Goal: Information Seeking & Learning: Check status

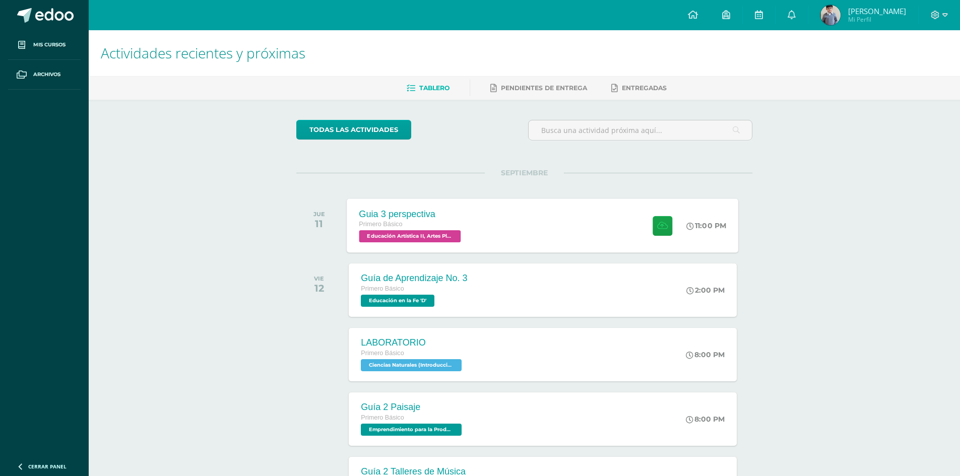
click at [443, 236] on span "Educación Artística II, Artes Plásticas 'D'" at bounding box center [410, 236] width 102 height 12
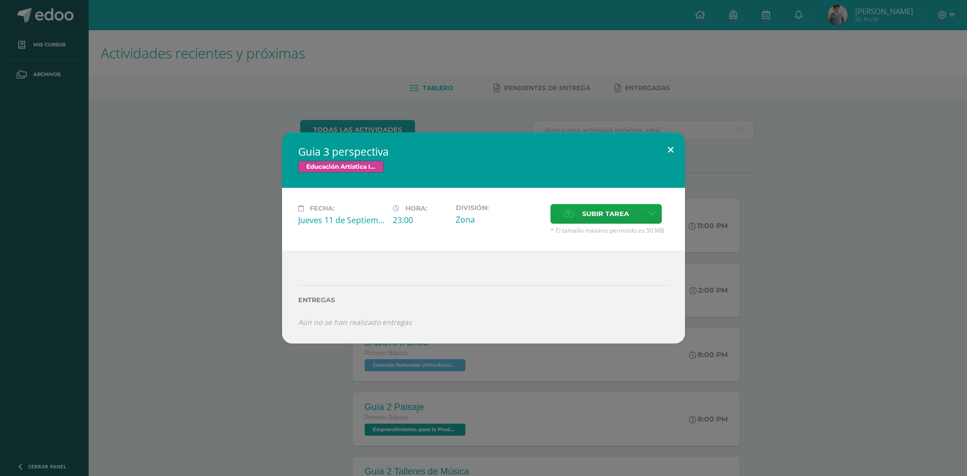
click at [673, 147] on button at bounding box center [670, 149] width 29 height 34
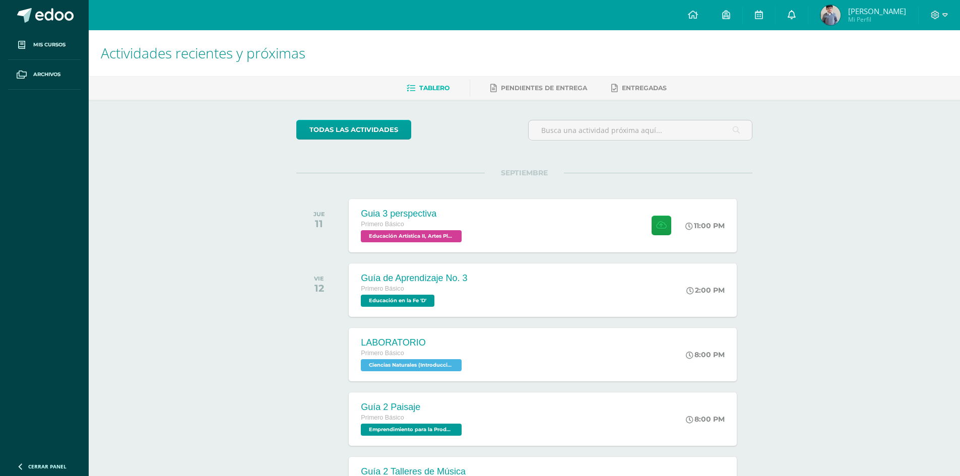
click at [795, 19] on span at bounding box center [791, 15] width 8 height 11
click at [806, 19] on body "Mis cursos Archivos Cerrar panel Artes Industriales Primero Básico "D" Ciencias…" at bounding box center [480, 319] width 960 height 638
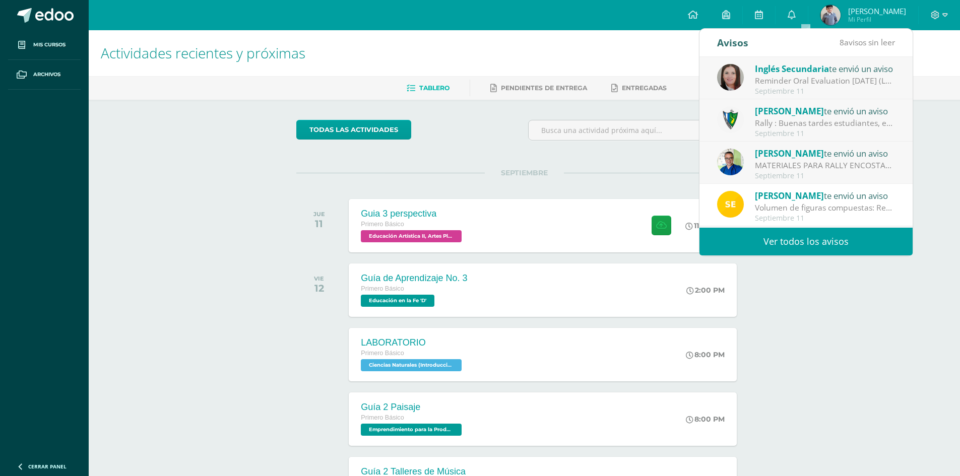
click at [810, 241] on link "Ver todos los avisos" at bounding box center [805, 242] width 213 height 28
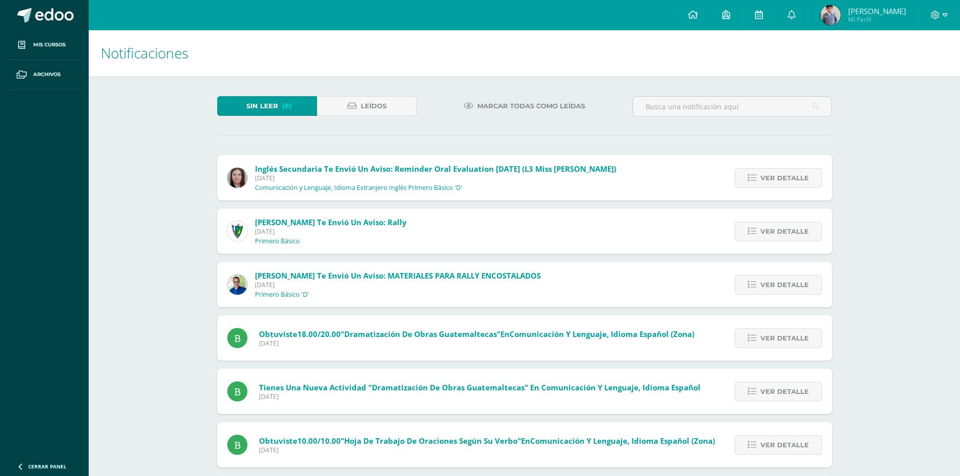
click at [874, 6] on span "[PERSON_NAME]" at bounding box center [877, 11] width 58 height 10
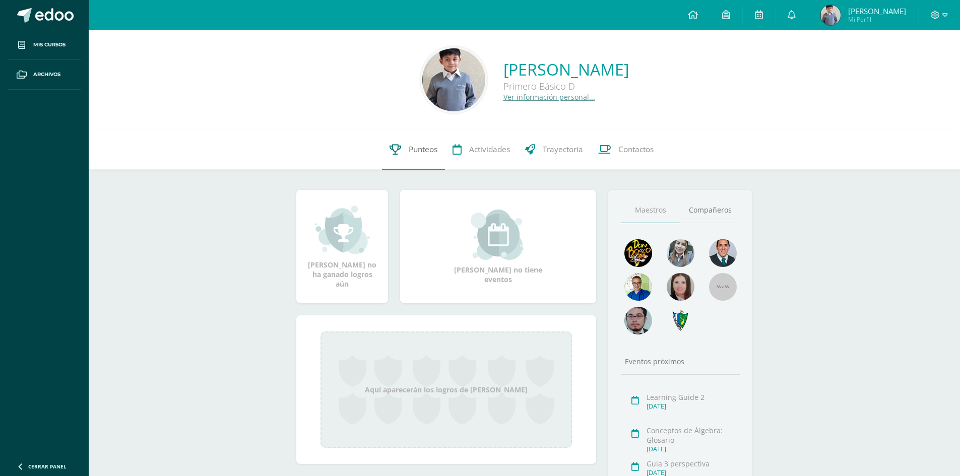
click at [412, 152] on span "Punteos" at bounding box center [423, 149] width 29 height 11
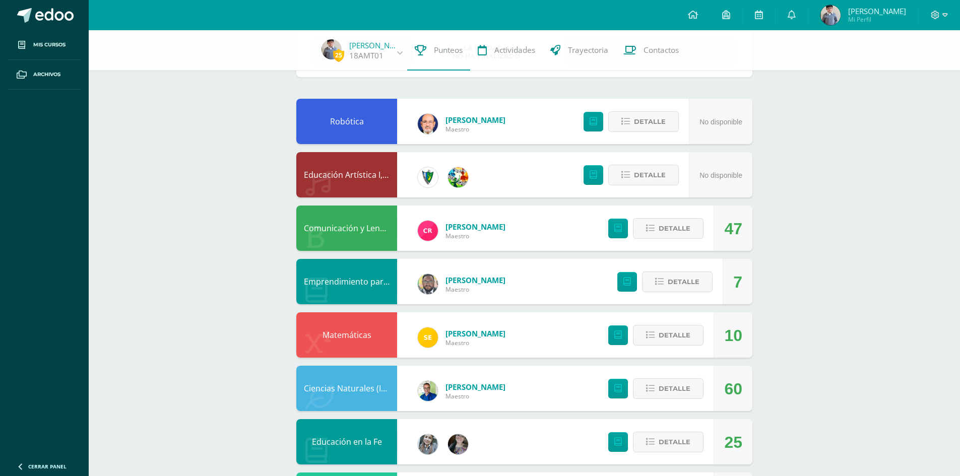
scroll to position [84, 0]
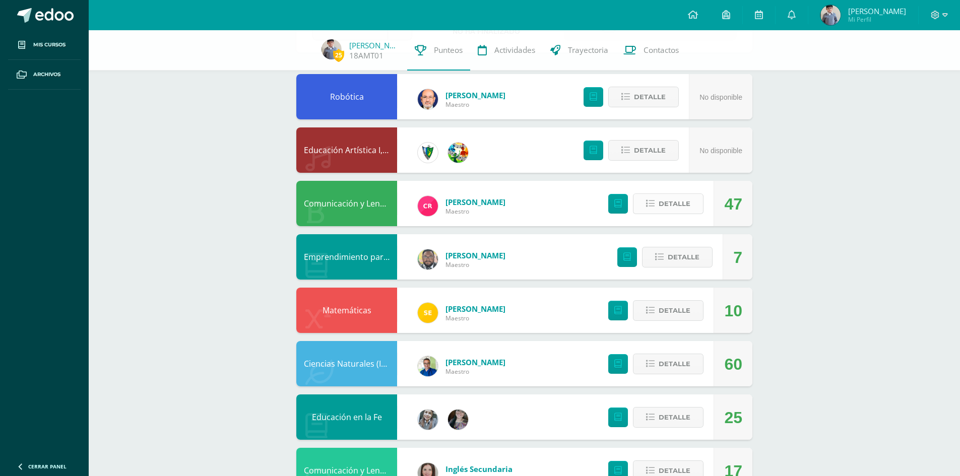
click at [644, 203] on button "Detalle" at bounding box center [668, 203] width 71 height 21
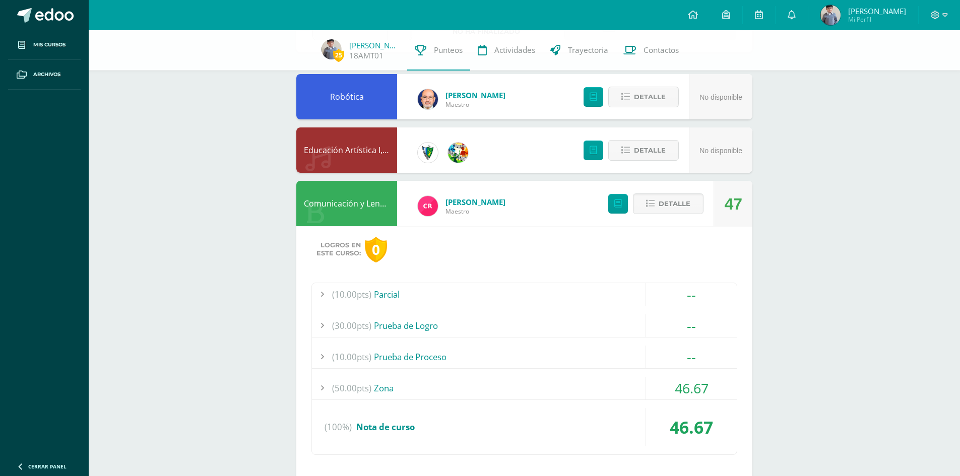
click at [379, 379] on div "(50.00pts) Zona" at bounding box center [524, 388] width 425 height 23
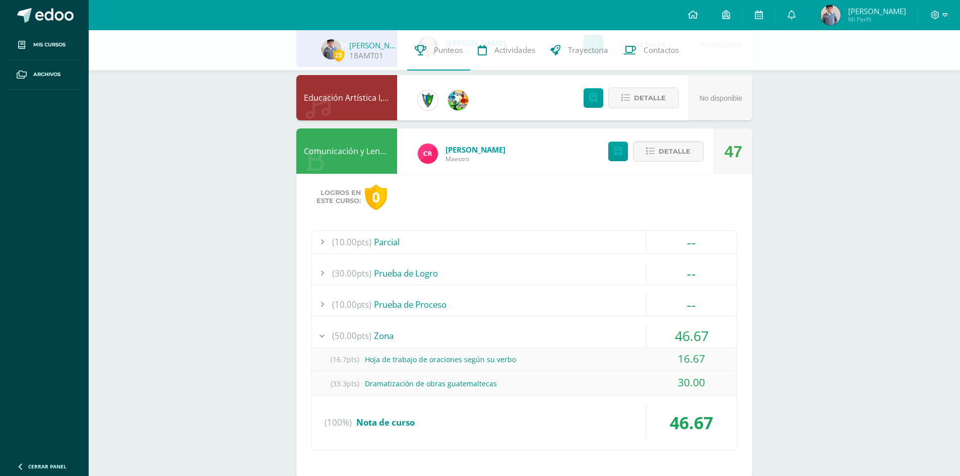
scroll to position [168, 0]
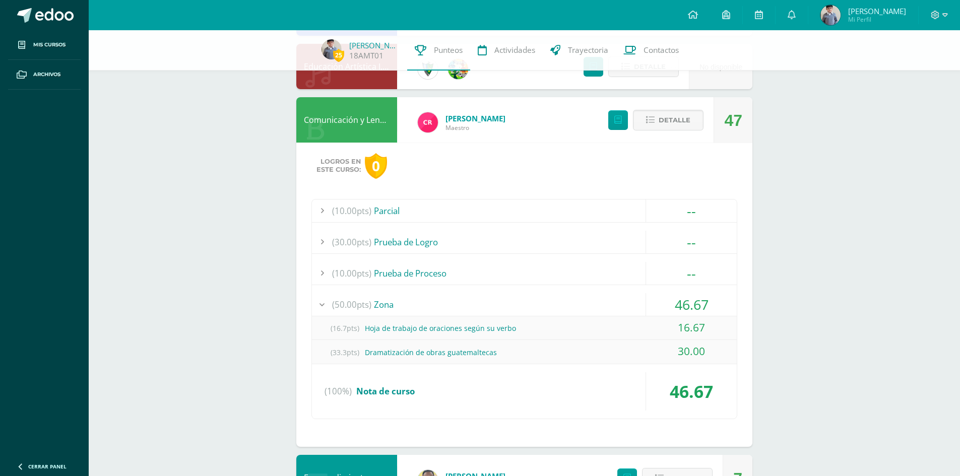
click at [406, 307] on div "(50.00pts) Zona" at bounding box center [524, 304] width 425 height 23
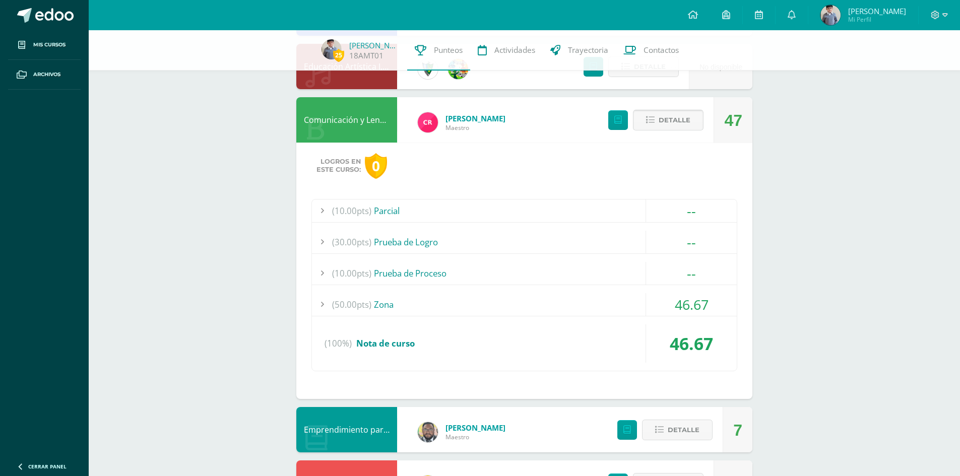
click at [655, 119] on button "Detalle" at bounding box center [668, 120] width 71 height 21
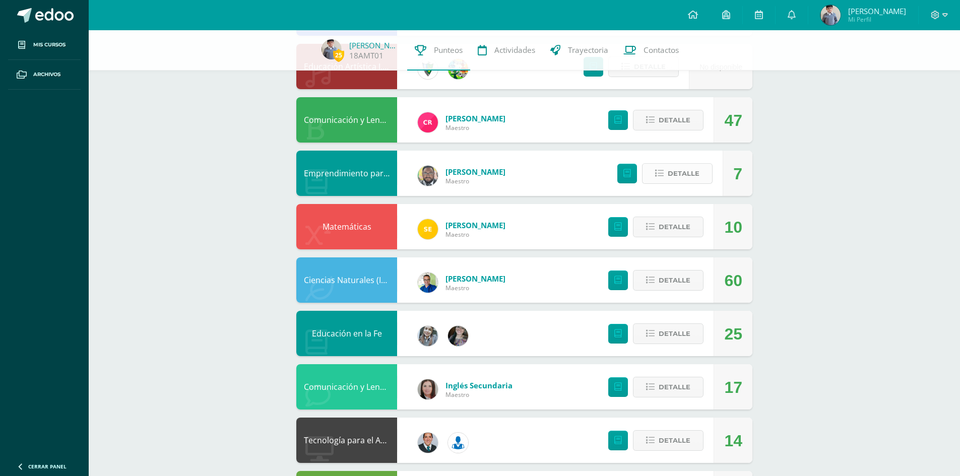
click at [653, 173] on button "Detalle" at bounding box center [677, 173] width 71 height 21
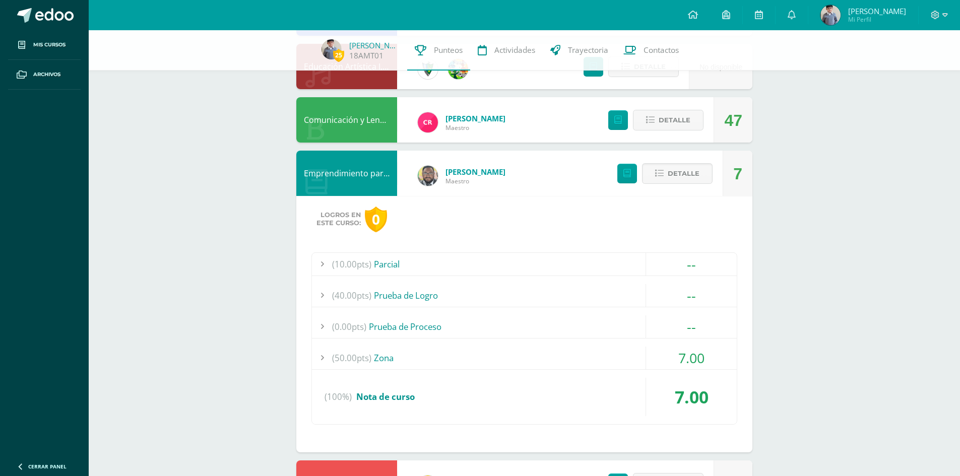
click at [362, 357] on span "(50.00pts)" at bounding box center [351, 358] width 39 height 23
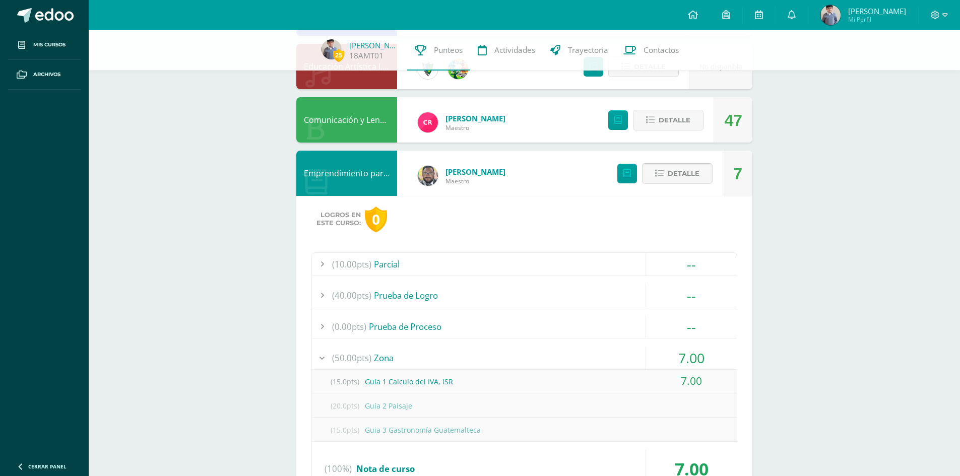
click at [658, 175] on icon at bounding box center [659, 173] width 9 height 9
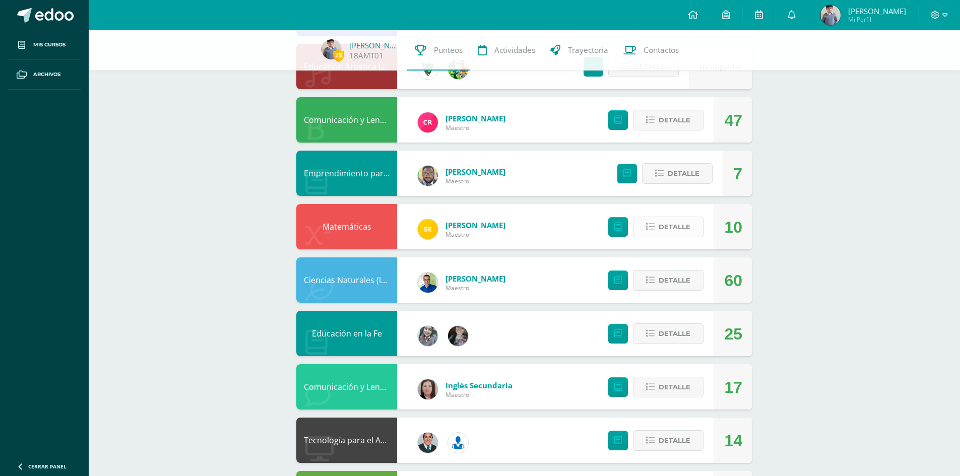
click at [654, 226] on icon at bounding box center [650, 227] width 9 height 9
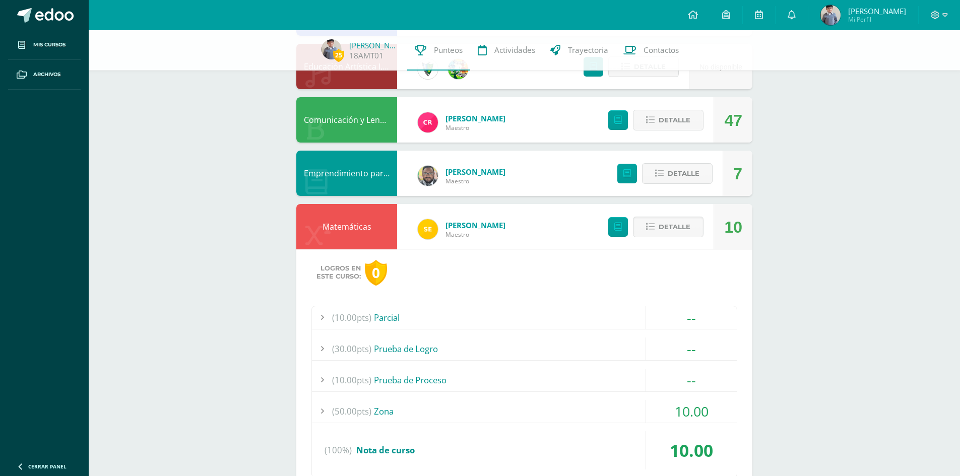
click at [339, 402] on span "(50.00pts)" at bounding box center [351, 411] width 39 height 23
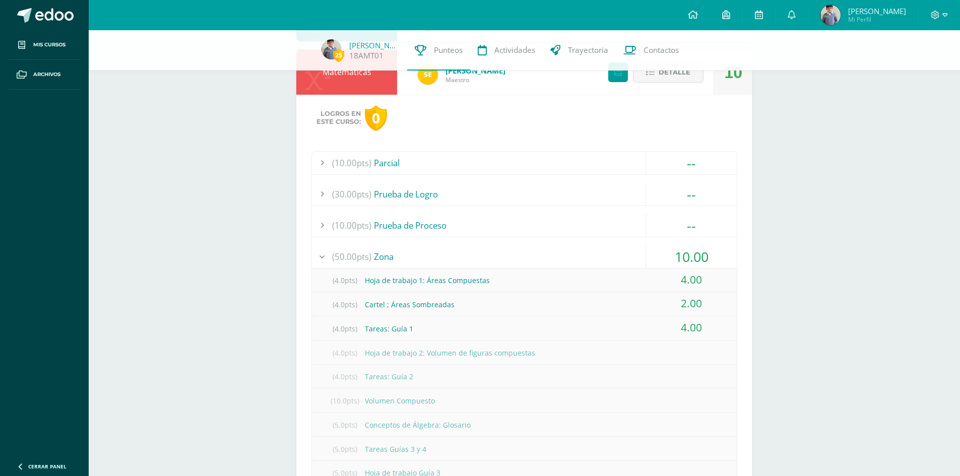
scroll to position [252, 0]
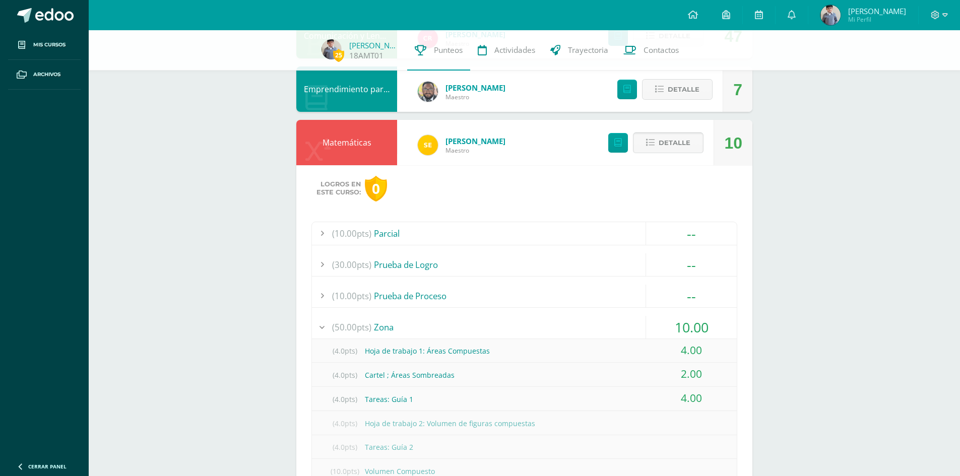
click at [652, 145] on icon at bounding box center [650, 143] width 9 height 9
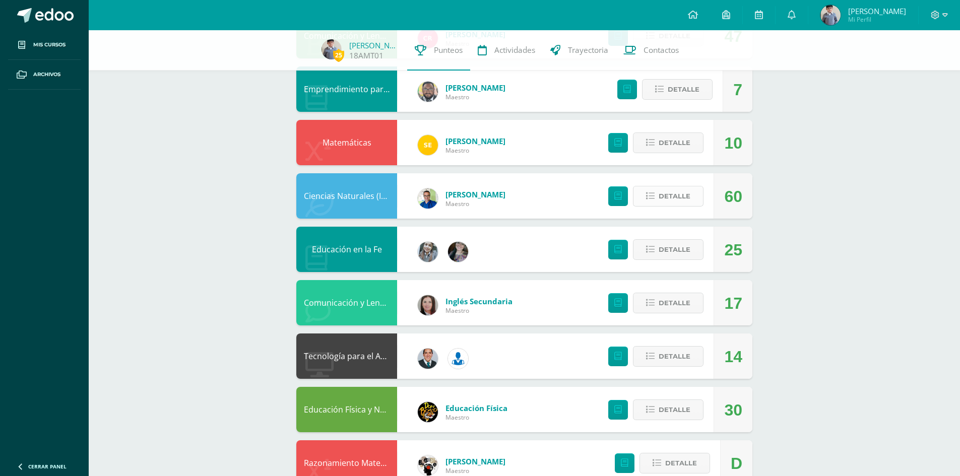
click at [647, 198] on icon at bounding box center [650, 196] width 9 height 9
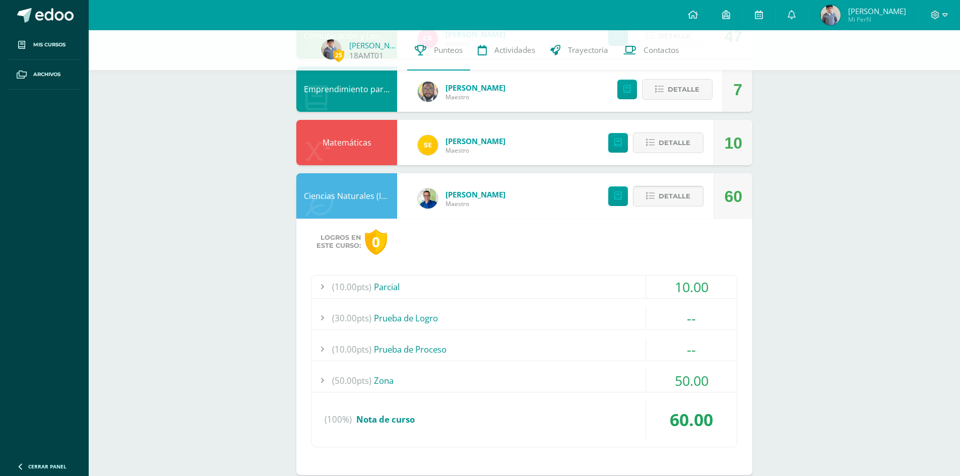
click at [648, 195] on icon at bounding box center [650, 196] width 9 height 9
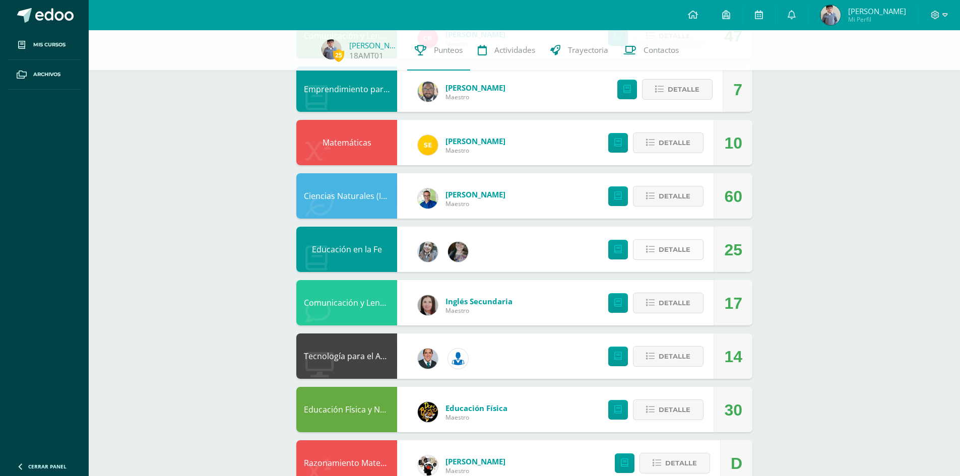
click at [649, 252] on icon at bounding box center [650, 249] width 9 height 9
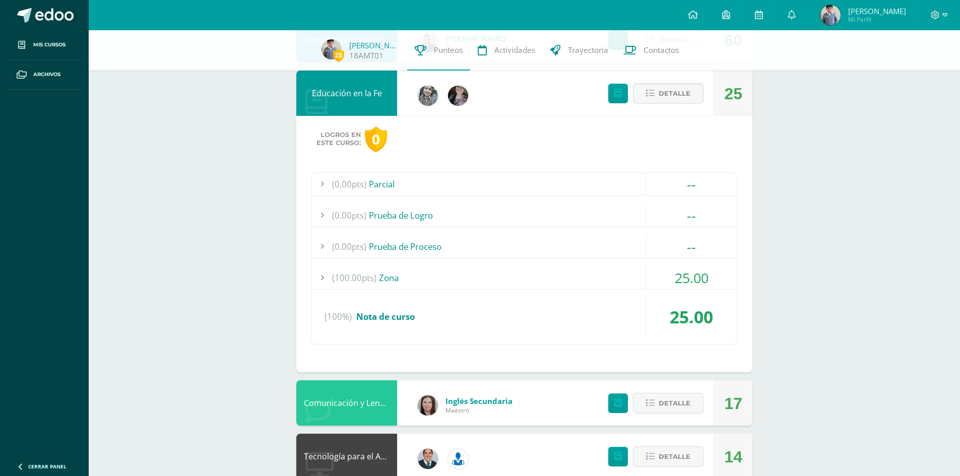
scroll to position [420, 0]
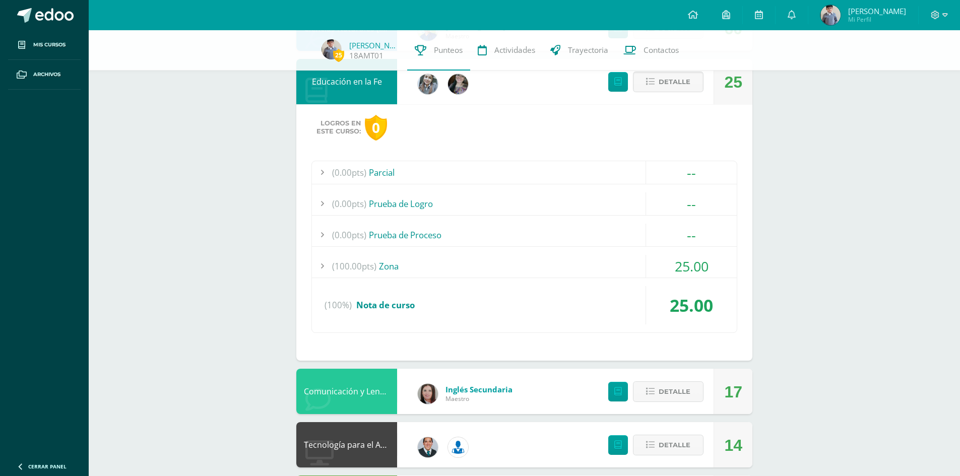
click at [461, 266] on div "(100.00pts) Zona" at bounding box center [524, 266] width 425 height 23
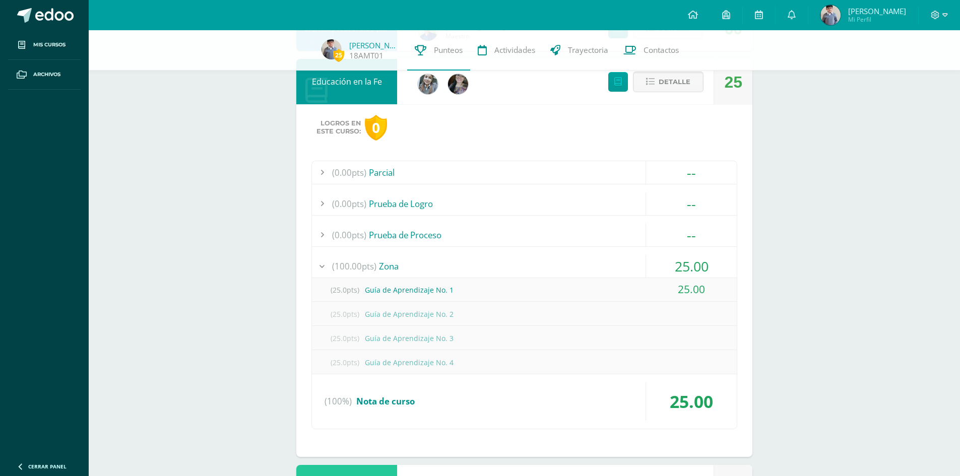
click at [461, 266] on div "(100.00pts) Zona" at bounding box center [524, 266] width 425 height 23
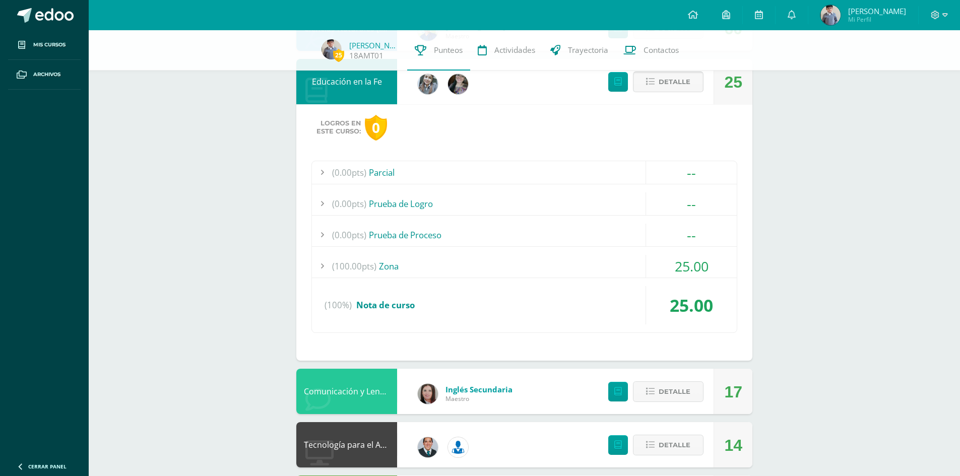
click at [646, 80] on button "Detalle" at bounding box center [668, 82] width 71 height 21
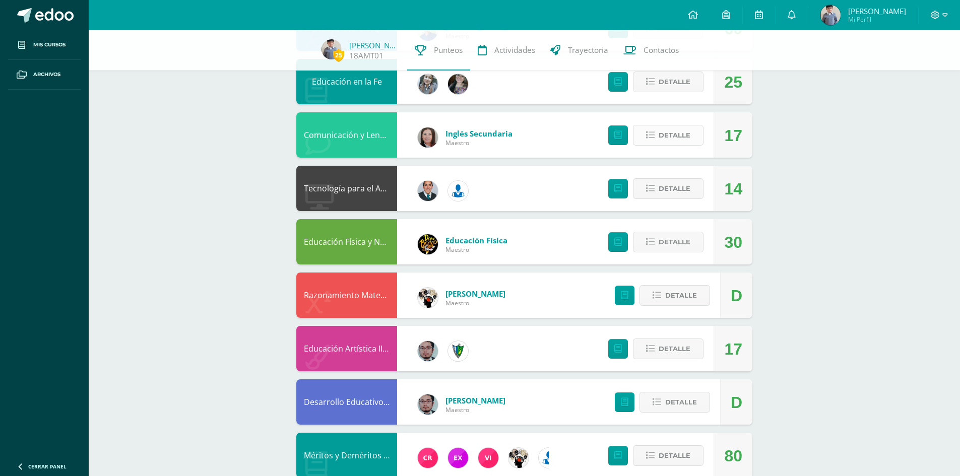
click at [651, 135] on icon at bounding box center [650, 135] width 9 height 9
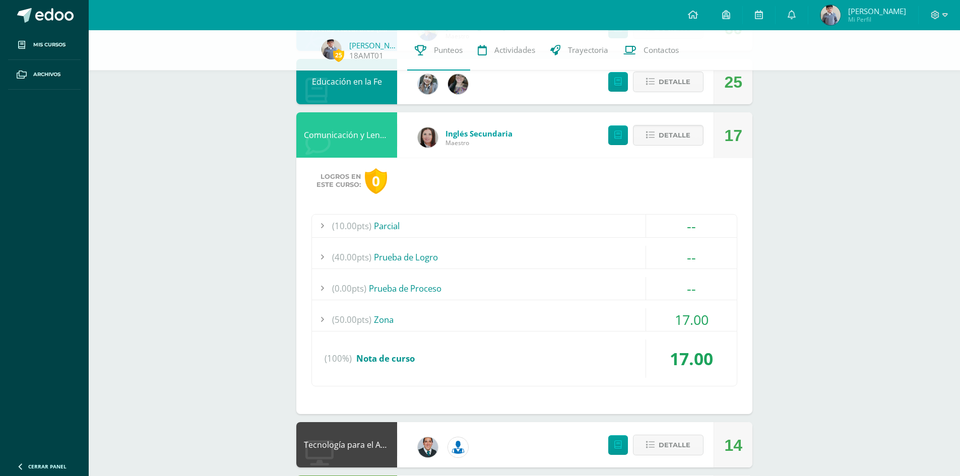
click at [461, 324] on div "(50.00pts) Zona" at bounding box center [524, 319] width 425 height 23
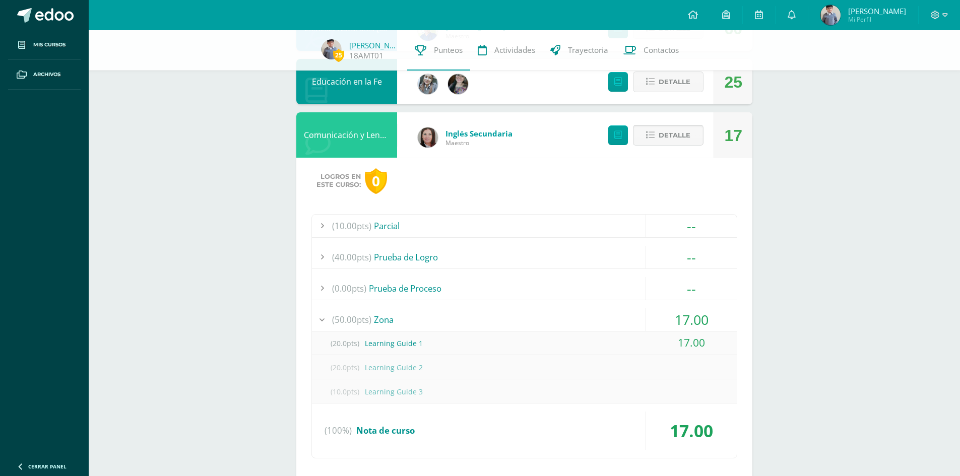
click at [648, 135] on icon at bounding box center [650, 135] width 9 height 9
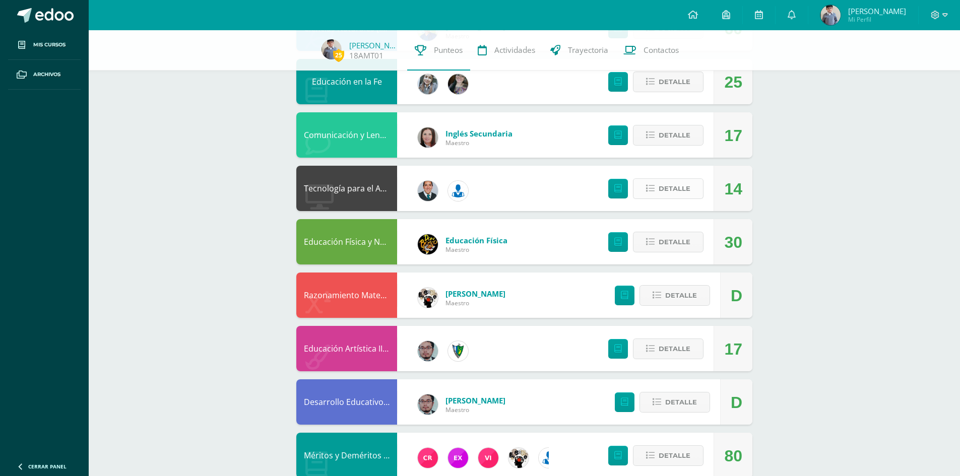
click at [647, 187] on icon at bounding box center [650, 188] width 9 height 9
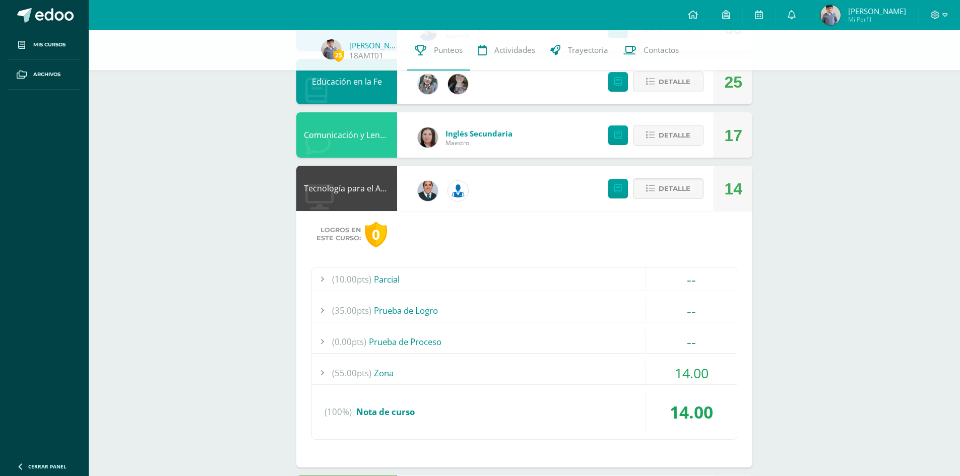
click at [432, 372] on div "(55.00pts) Zona" at bounding box center [524, 373] width 425 height 23
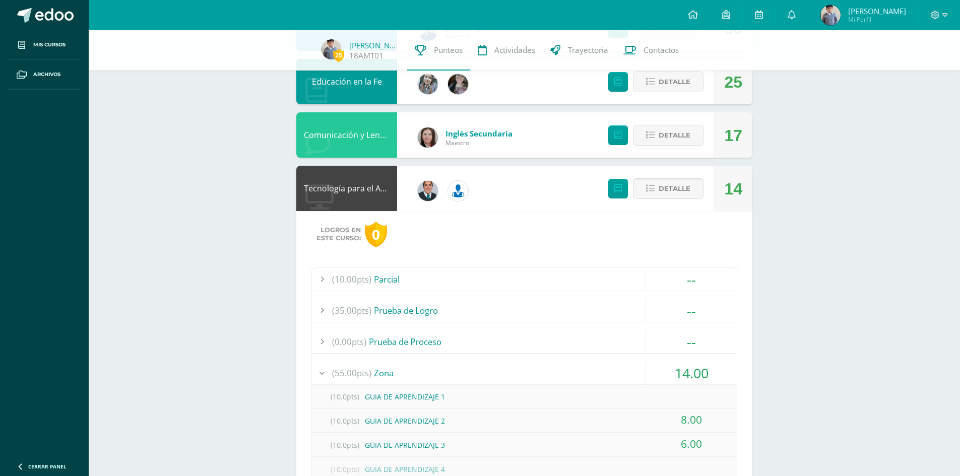
scroll to position [504, 0]
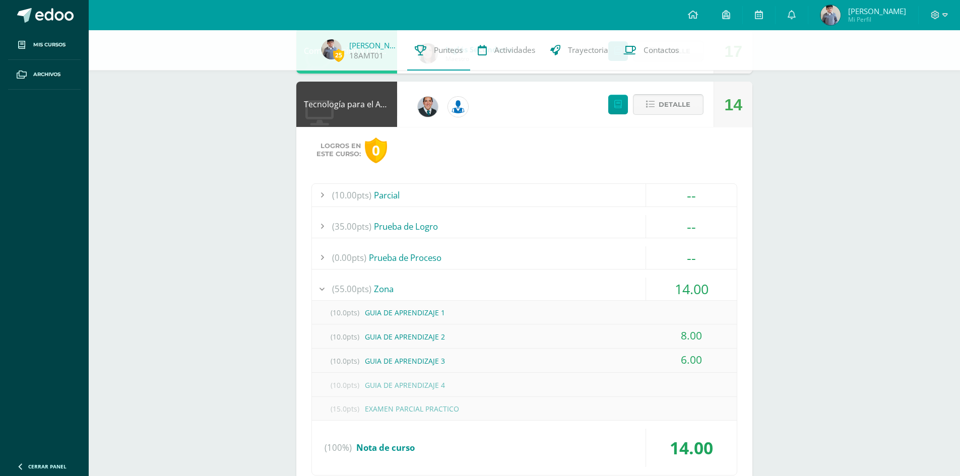
click at [649, 107] on icon at bounding box center [650, 104] width 9 height 9
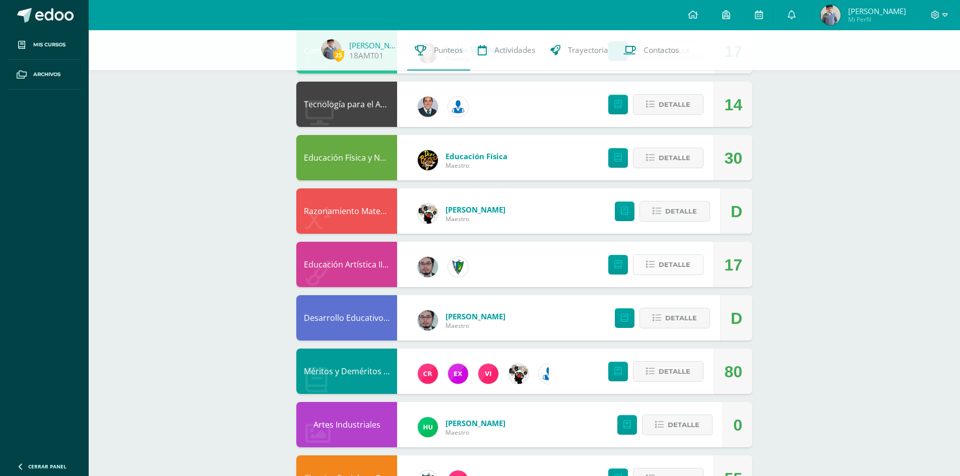
click at [648, 265] on icon at bounding box center [650, 264] width 9 height 9
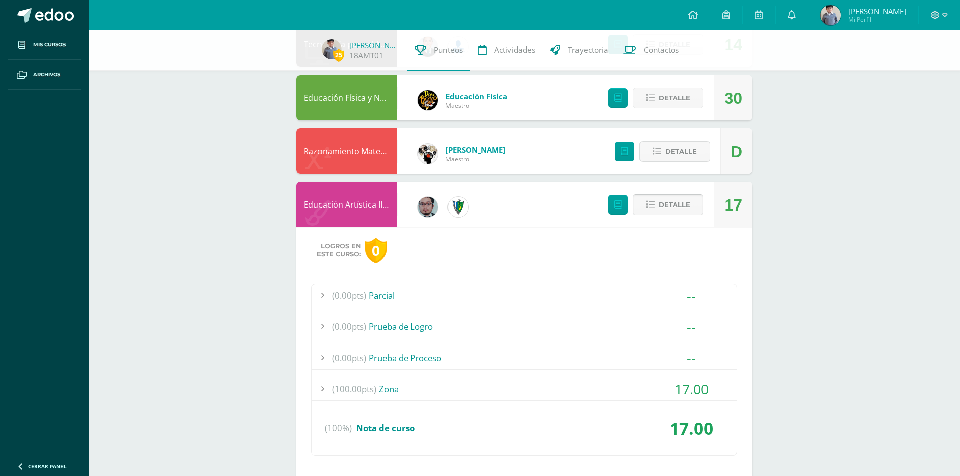
scroll to position [588, 0]
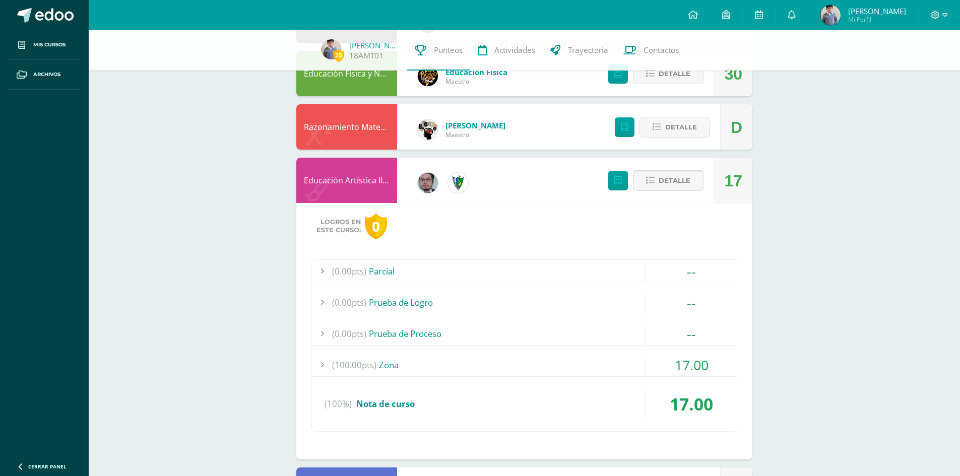
click at [583, 358] on div "(100.00pts) Zona" at bounding box center [524, 365] width 425 height 23
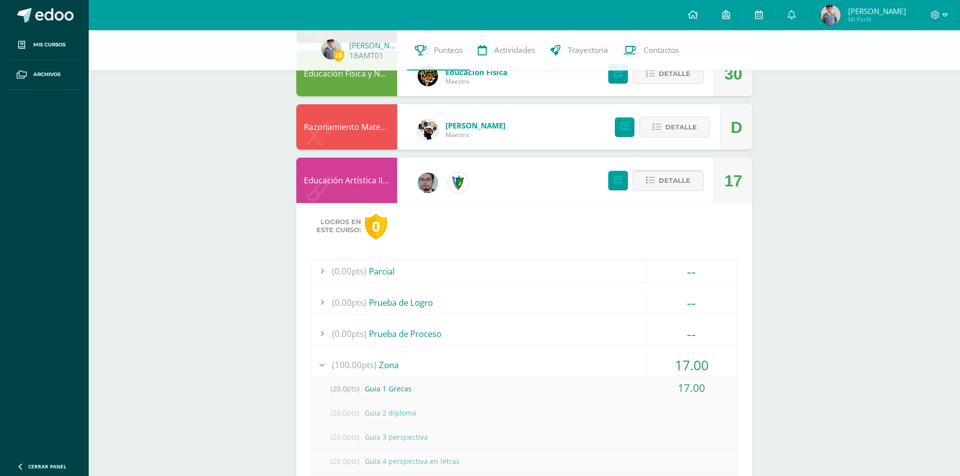
click at [652, 178] on icon at bounding box center [650, 180] width 9 height 9
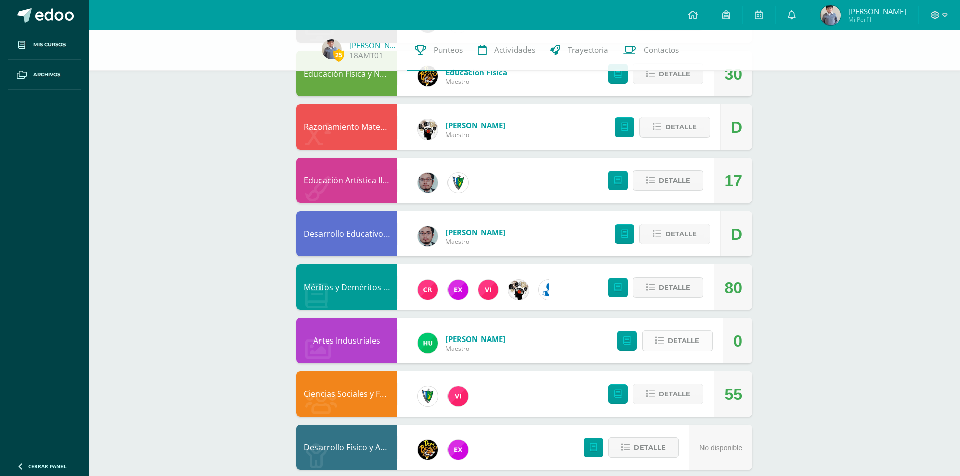
click at [658, 341] on icon at bounding box center [659, 340] width 9 height 9
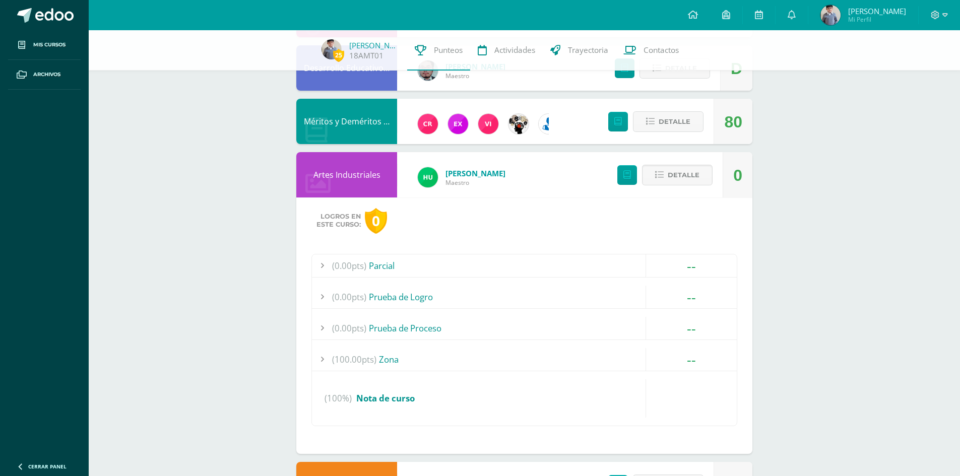
scroll to position [756, 0]
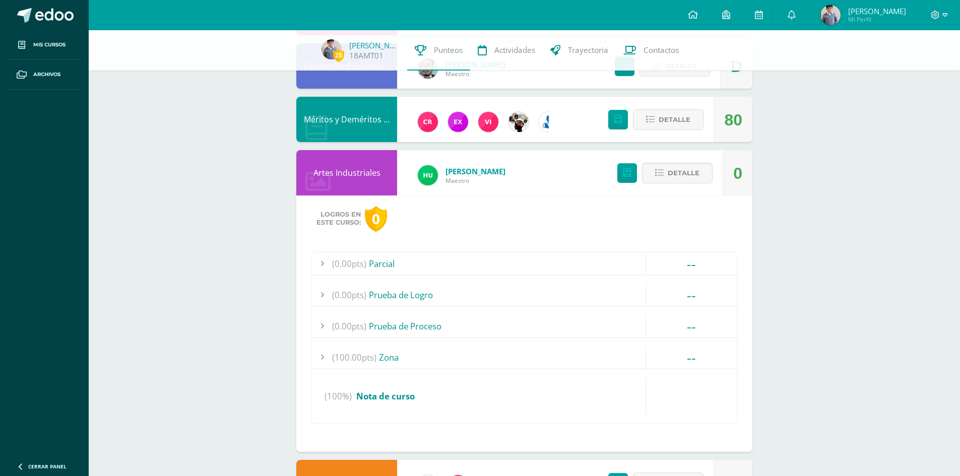
click at [575, 355] on div "(100.00pts) Zona" at bounding box center [524, 357] width 425 height 23
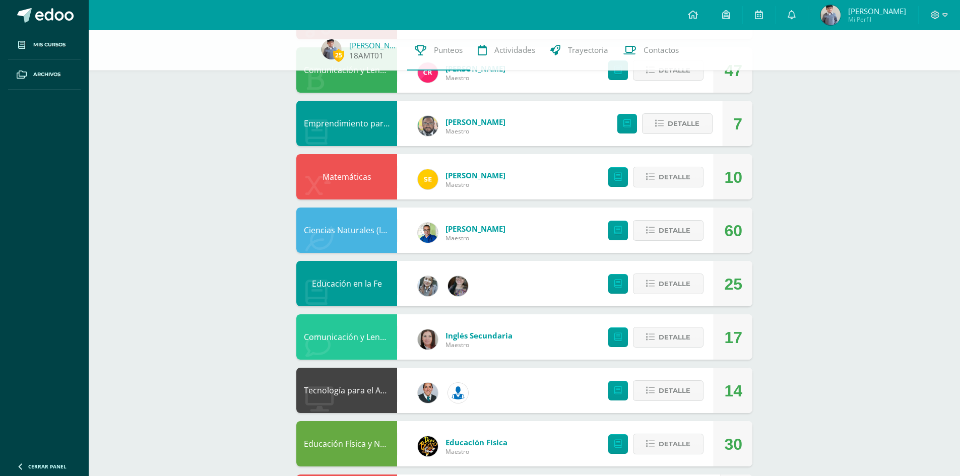
scroll to position [0, 0]
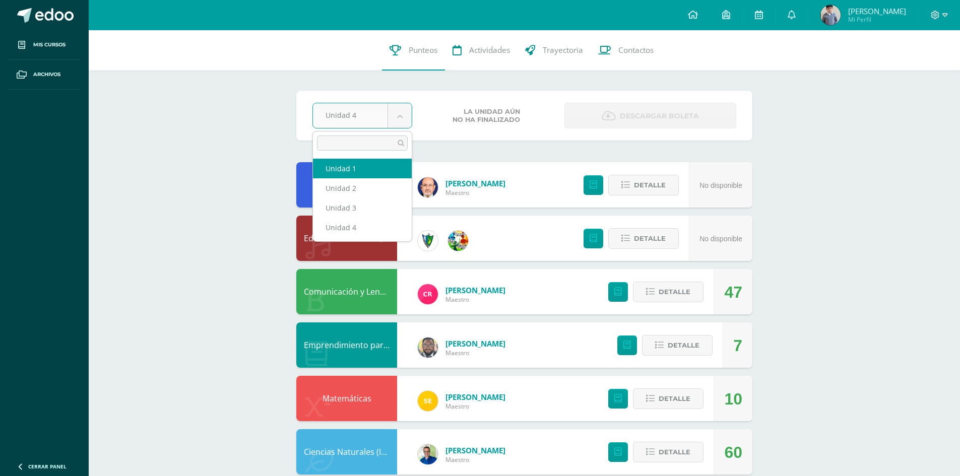
select select "Unidad 1"
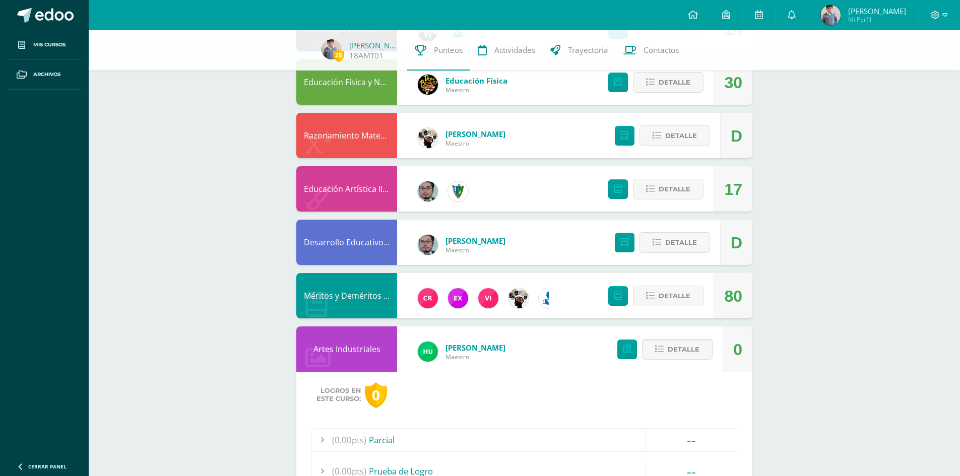
scroll to position [671, 0]
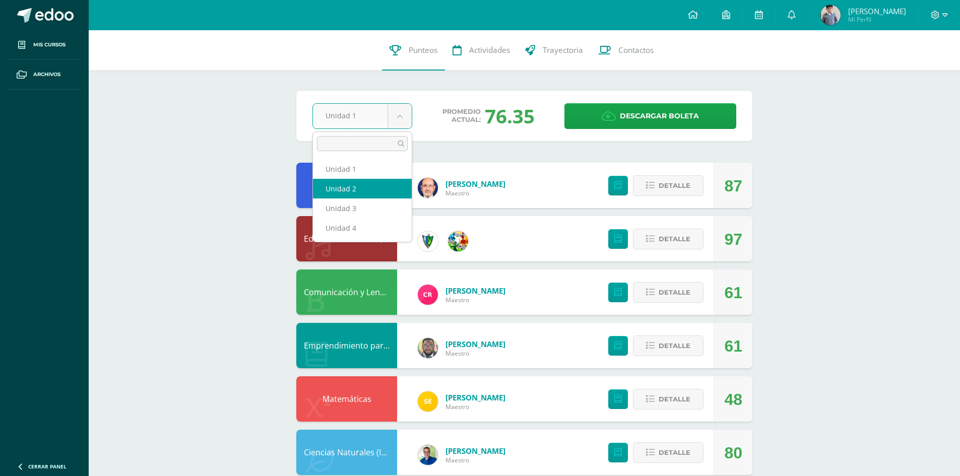
select select "Unidad 2"
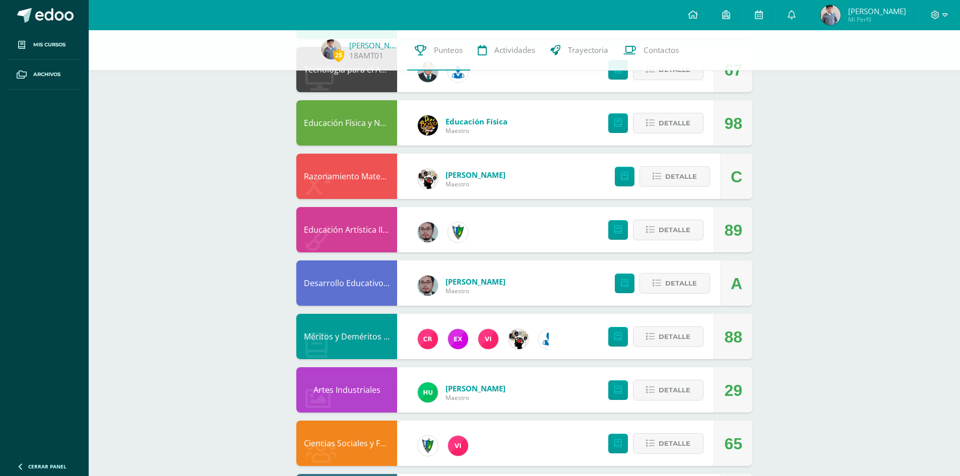
scroll to position [588, 0]
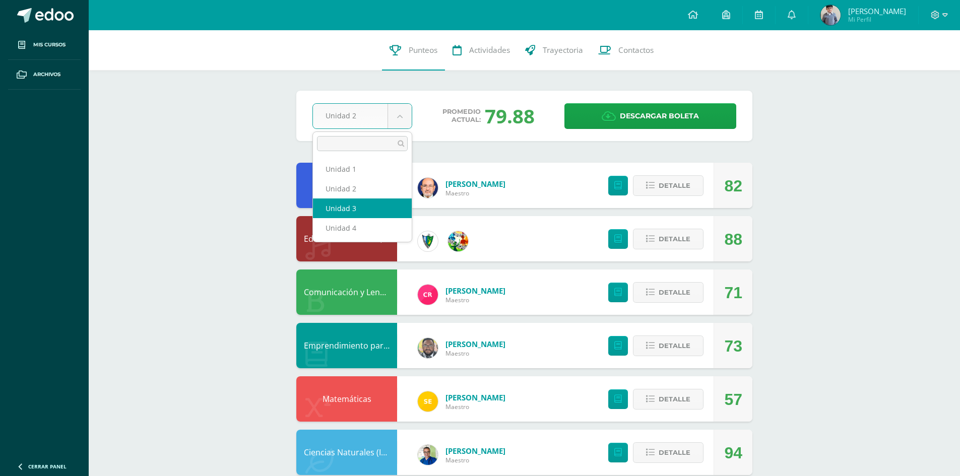
select select "Unidad 3"
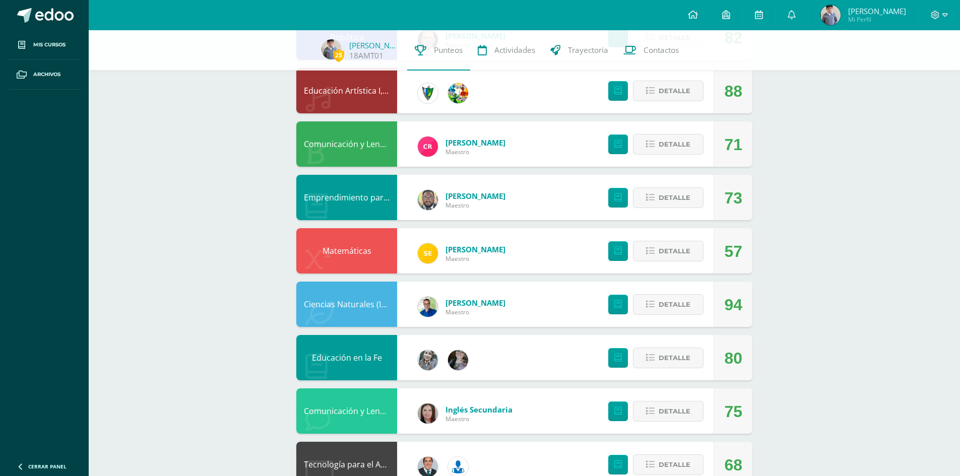
scroll to position [336, 0]
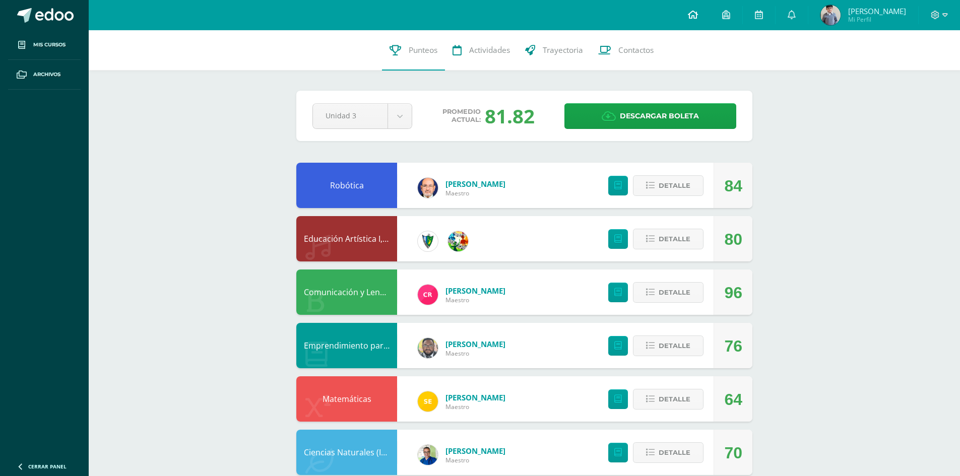
click at [698, 17] on icon at bounding box center [693, 14] width 10 height 9
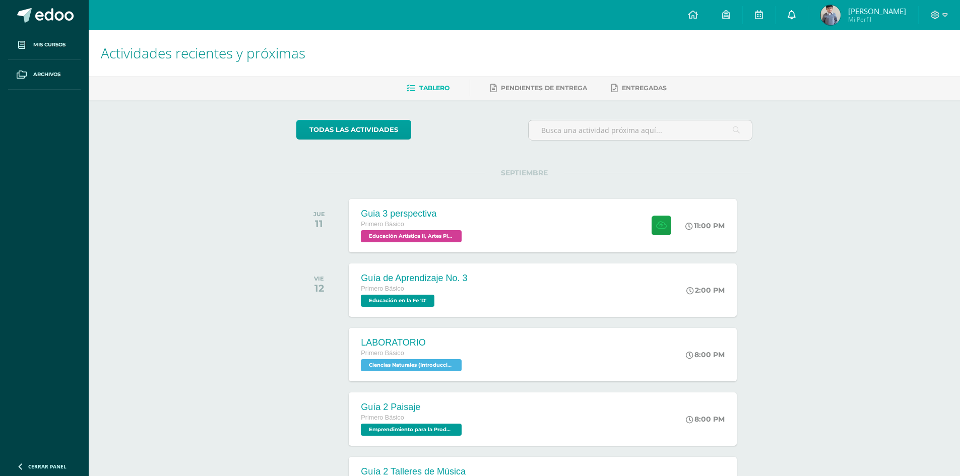
click at [795, 15] on icon at bounding box center [791, 14] width 8 height 9
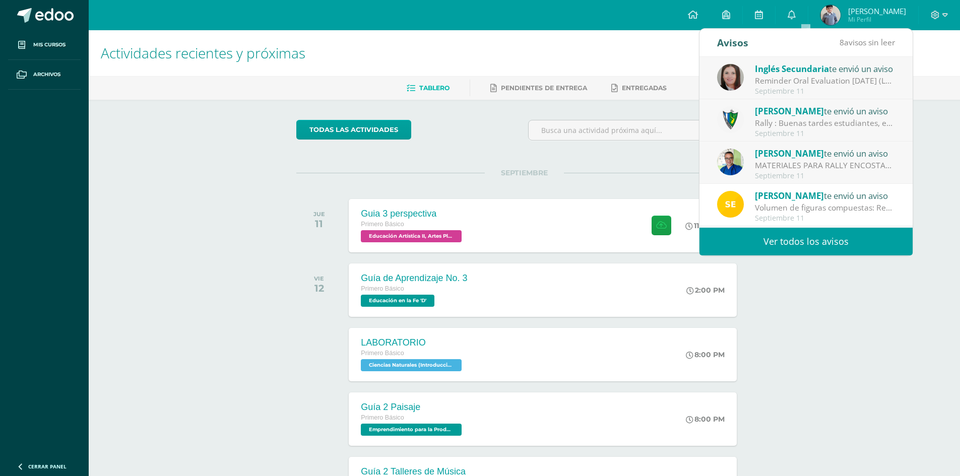
click at [840, 241] on link "Ver todos los avisos" at bounding box center [805, 242] width 213 height 28
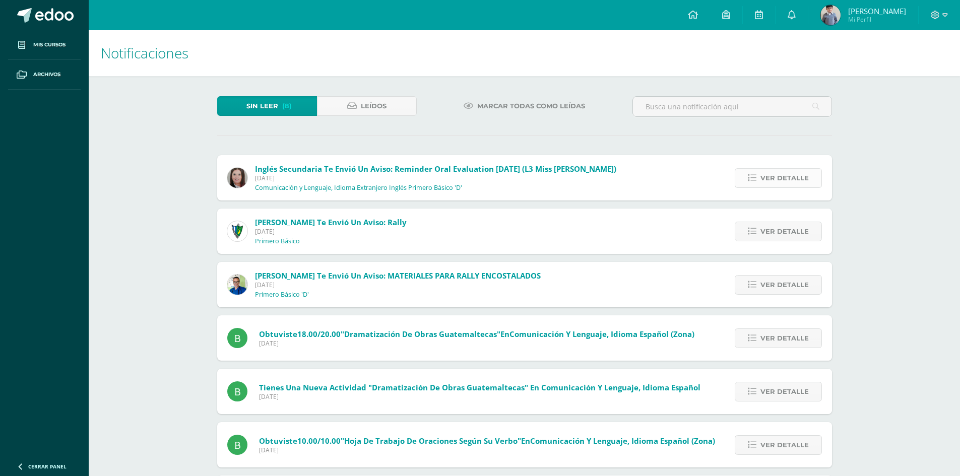
click at [759, 179] on link "Ver detalle" at bounding box center [777, 178] width 87 height 20
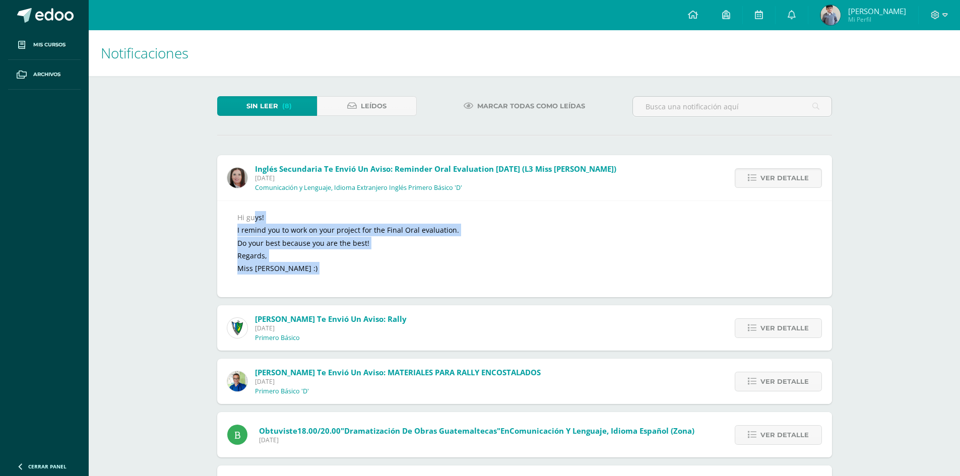
drag, startPoint x: 234, startPoint y: 214, endPoint x: 412, endPoint y: 276, distance: 188.3
click at [412, 276] on div "Hi guys! I remind you to work on your project for the Final Oral evaluation. Do…" at bounding box center [524, 248] width 615 height 97
copy div "Hi guys! I remind you to work on your project for the Final Oral evaluation. Do…"
click at [755, 334] on link "Ver detalle" at bounding box center [777, 328] width 87 height 20
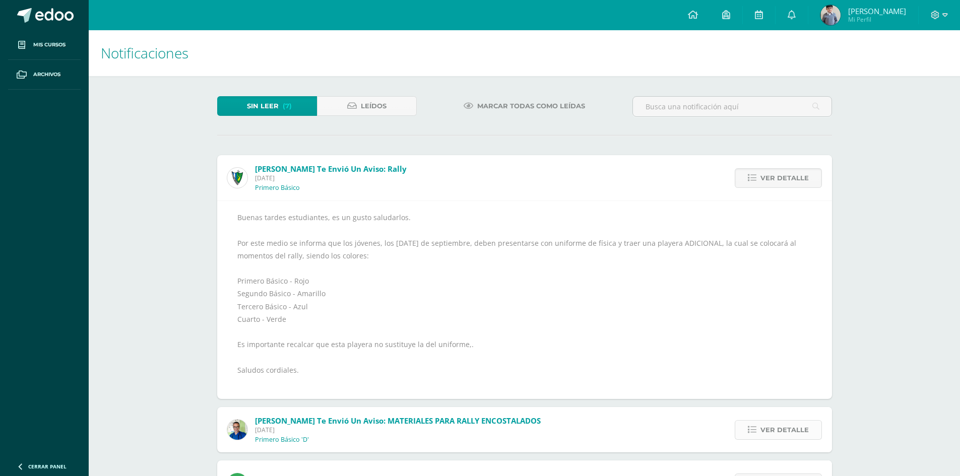
click at [752, 434] on icon at bounding box center [751, 430] width 9 height 9
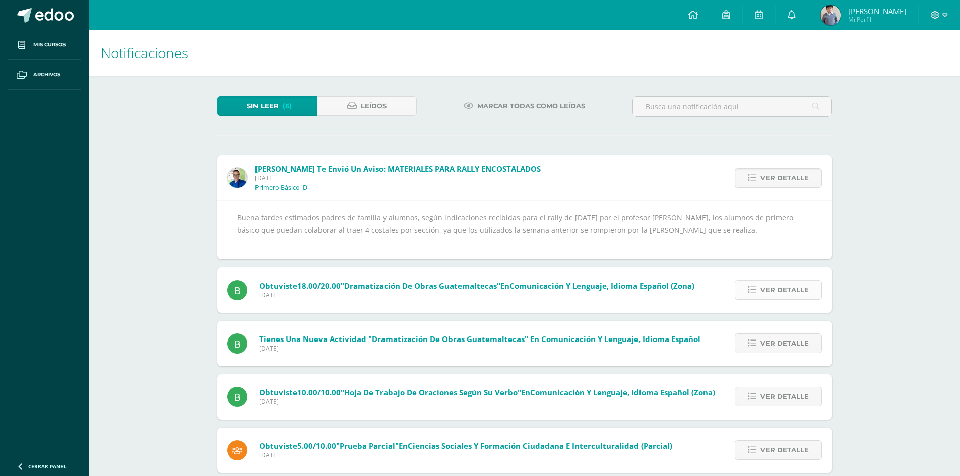
click at [758, 289] on link "Ver detalle" at bounding box center [777, 290] width 87 height 20
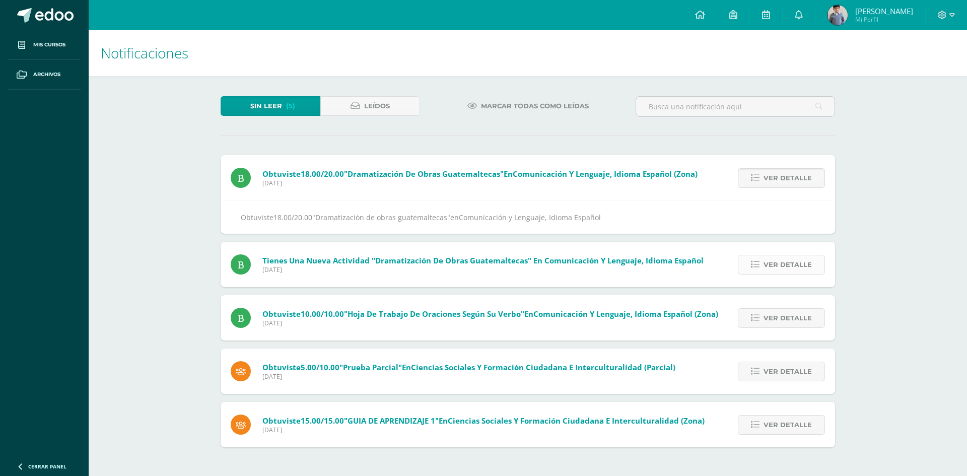
click at [756, 267] on icon at bounding box center [755, 264] width 9 height 9
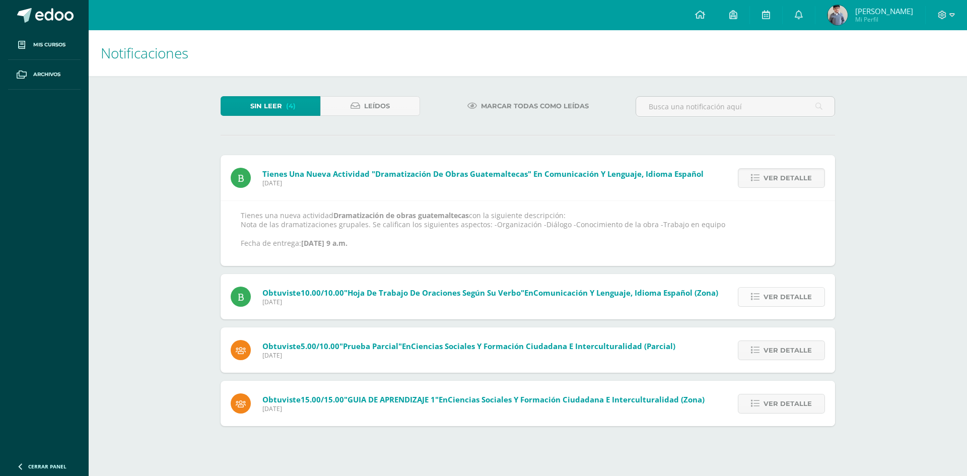
click at [756, 293] on icon at bounding box center [755, 297] width 9 height 9
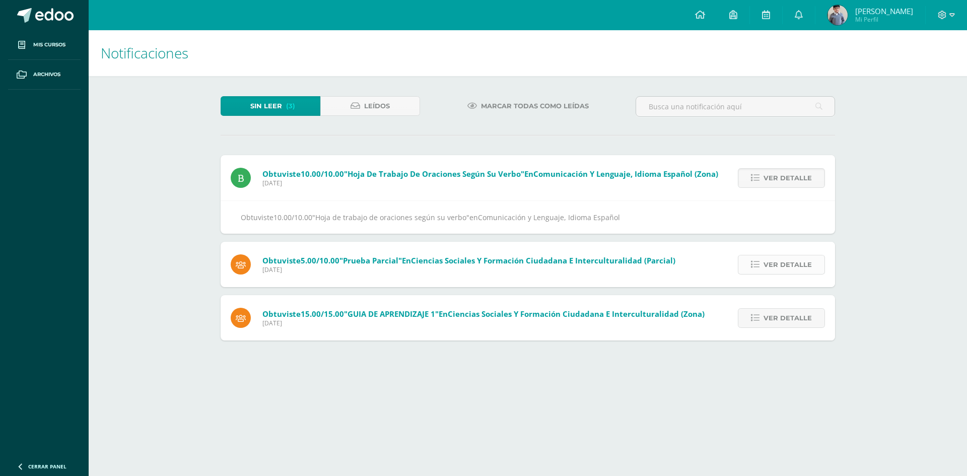
click at [751, 268] on link "Ver detalle" at bounding box center [781, 265] width 87 height 20
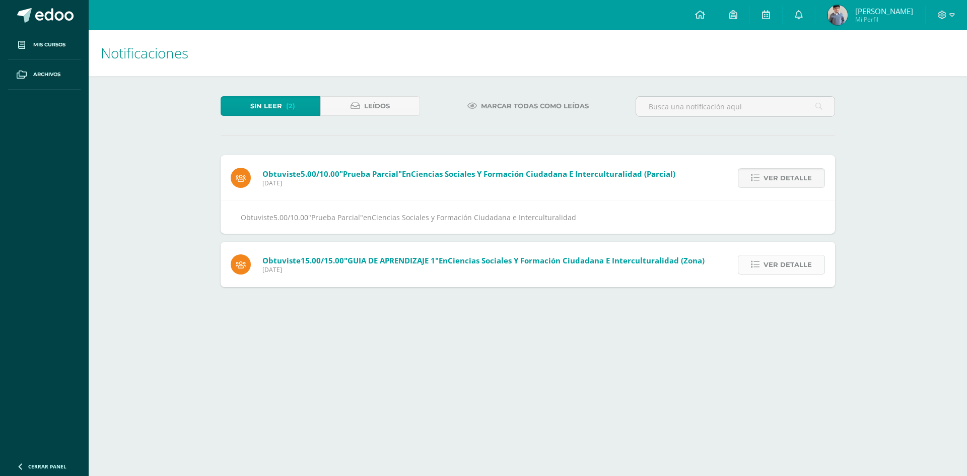
click at [752, 267] on link "Ver detalle" at bounding box center [781, 265] width 87 height 20
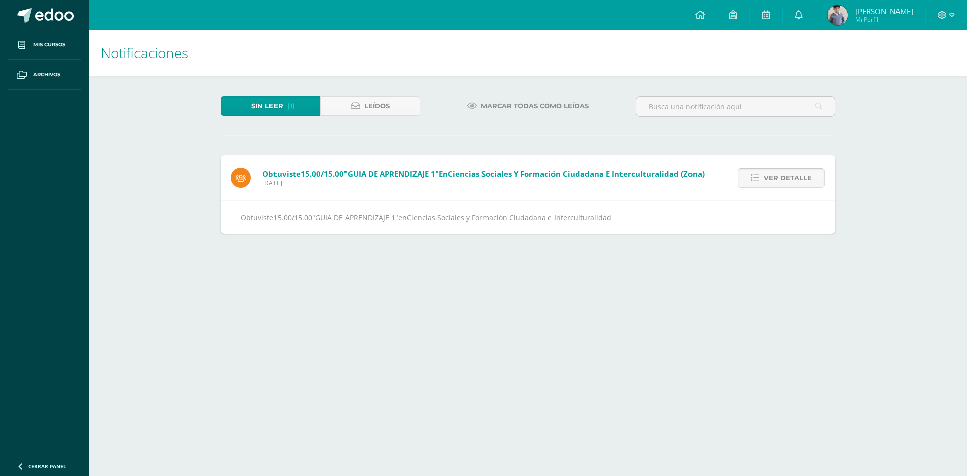
click at [756, 179] on icon at bounding box center [755, 178] width 9 height 9
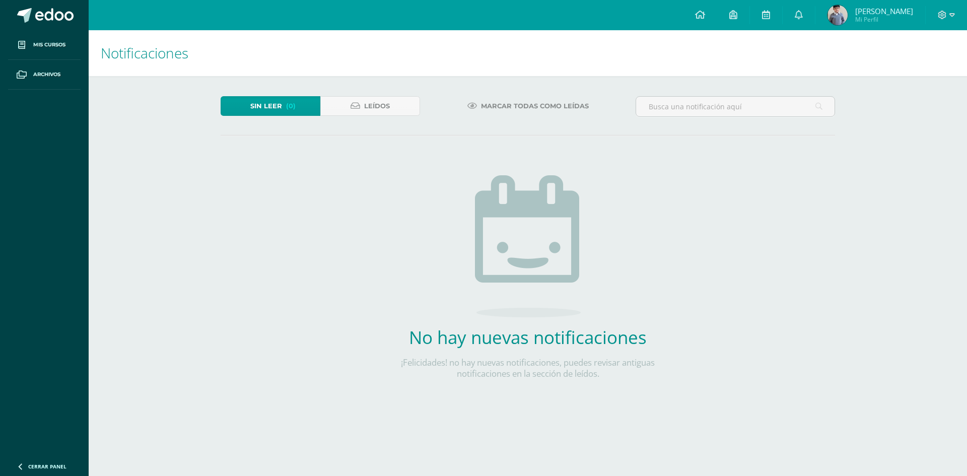
click at [873, 14] on span "[PERSON_NAME]" at bounding box center [884, 11] width 58 height 10
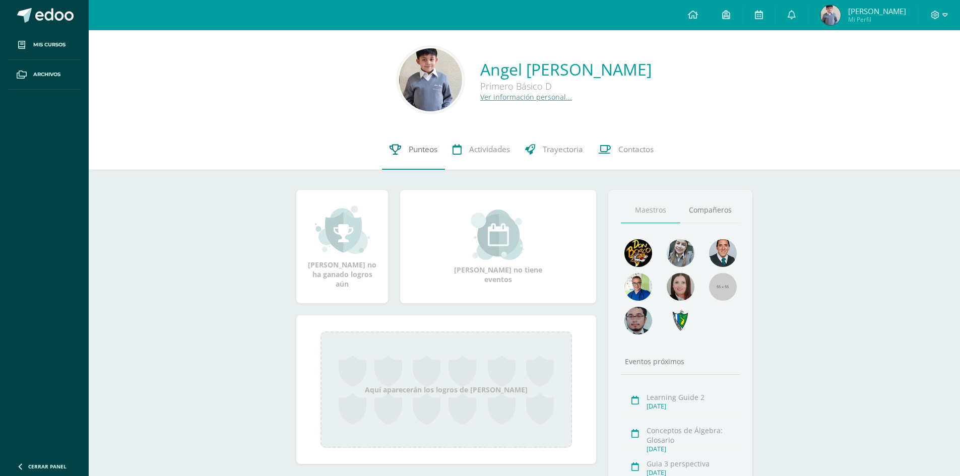
click at [432, 150] on span "Punteos" at bounding box center [423, 149] width 29 height 11
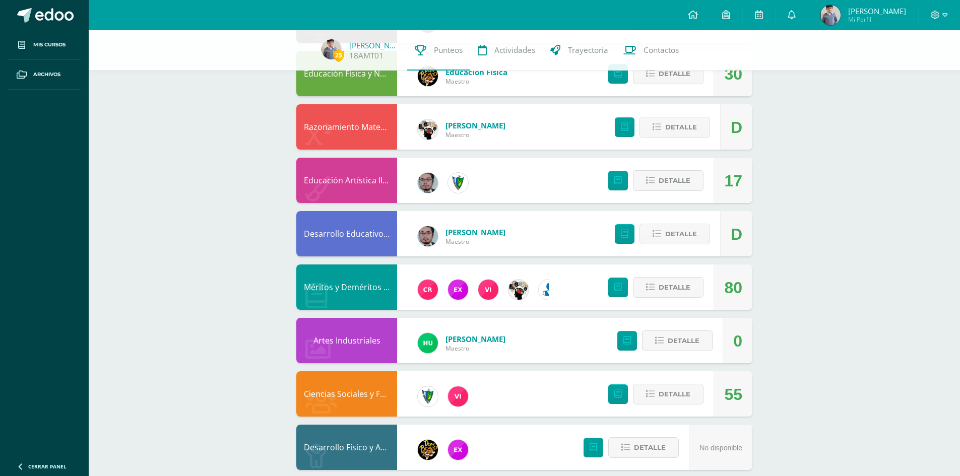
scroll to position [602, 0]
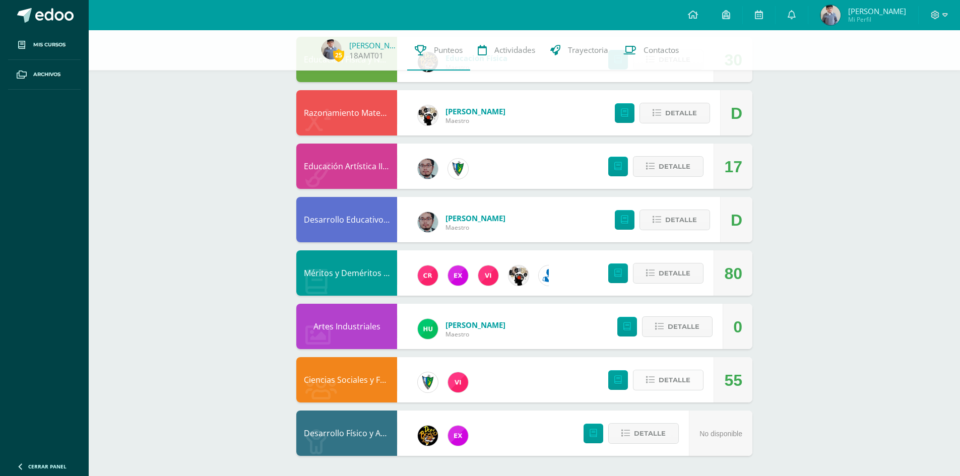
click at [654, 377] on icon at bounding box center [650, 380] width 9 height 9
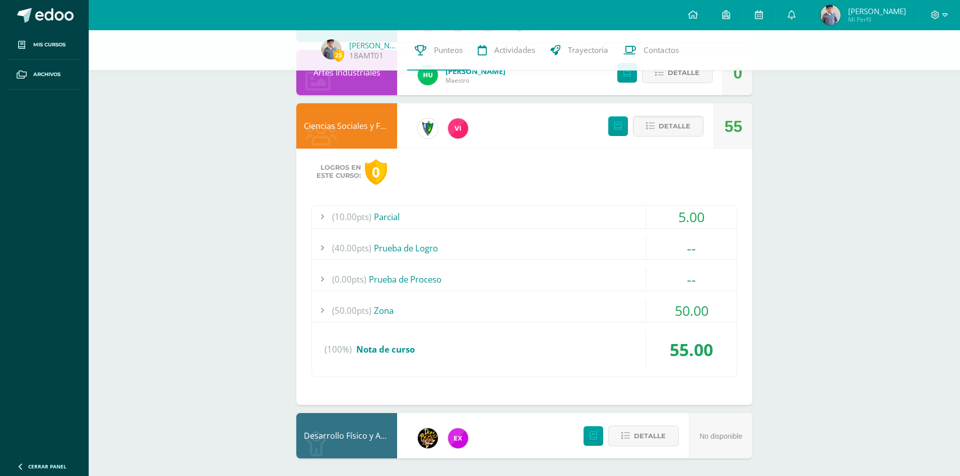
scroll to position [858, 0]
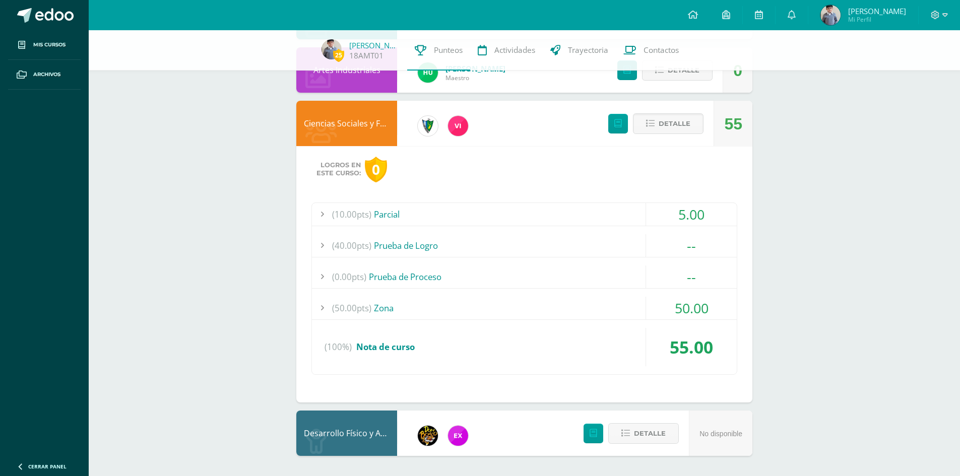
click at [389, 305] on div "(50.00pts) Zona" at bounding box center [524, 308] width 425 height 23
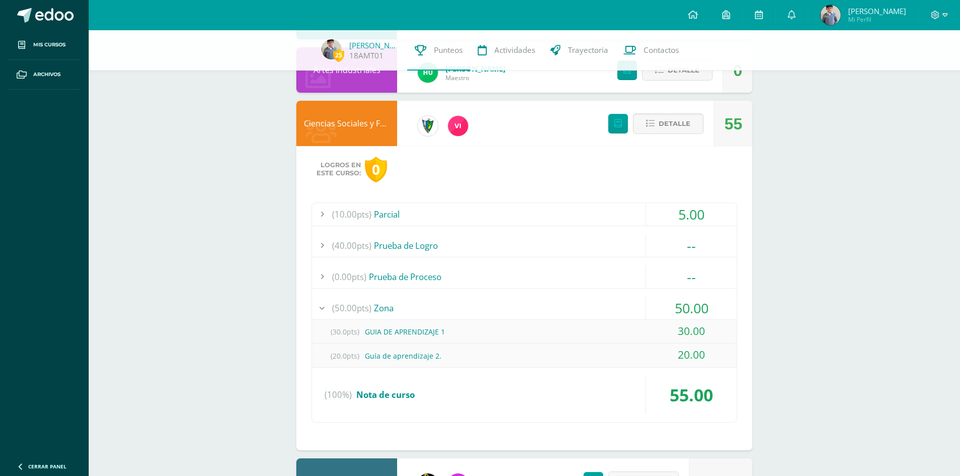
click at [389, 305] on div "(50.00pts) Zona" at bounding box center [524, 308] width 425 height 23
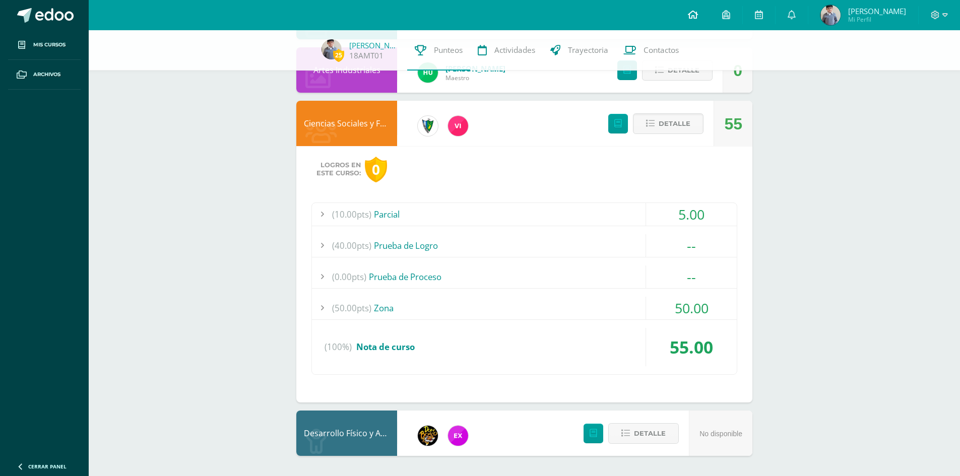
drag, startPoint x: 258, startPoint y: 1, endPoint x: 704, endPoint y: 21, distance: 445.7
click at [704, 21] on link at bounding box center [692, 15] width 34 height 30
click at [795, 16] on icon at bounding box center [791, 14] width 8 height 9
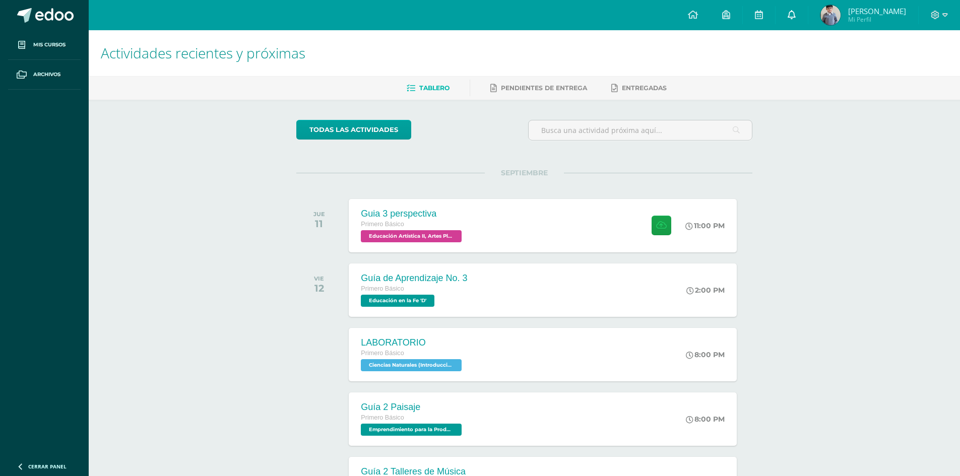
click at [795, 16] on icon at bounding box center [791, 14] width 8 height 9
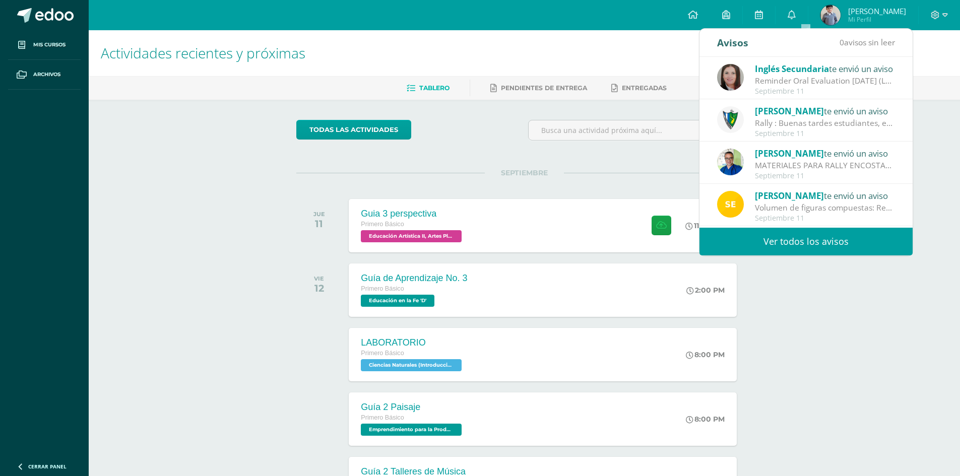
click at [792, 241] on link "Ver todos los avisos" at bounding box center [805, 242] width 213 height 28
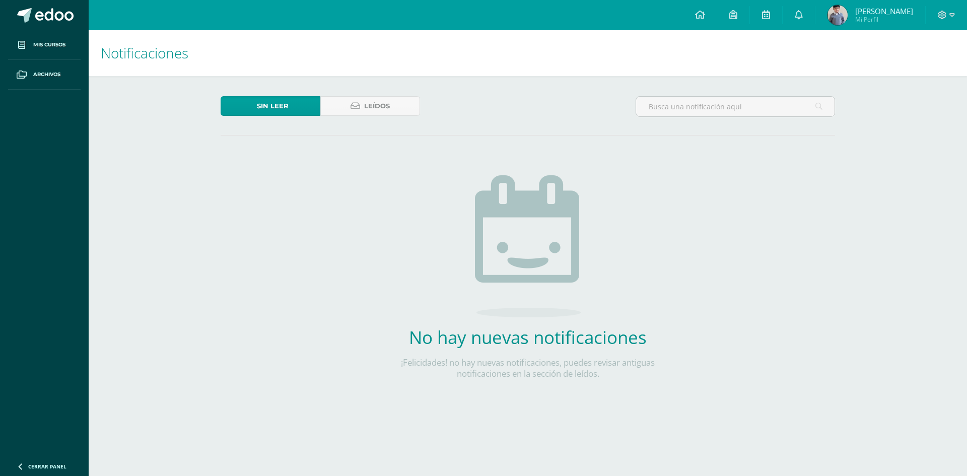
click at [284, 92] on div "Sin leer Leídos No hay nuevas notificaciones ¡Felicidades! no hay nuevas notifi…" at bounding box center [527, 254] width 655 height 356
click at [284, 101] on span "Sin leer" at bounding box center [273, 106] width 32 height 19
click at [351, 107] on icon at bounding box center [356, 106] width 10 height 9
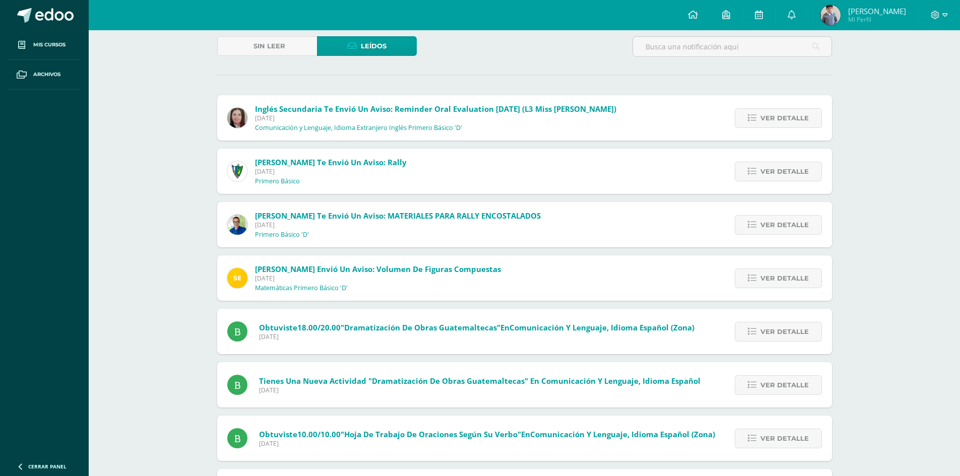
scroll to position [84, 0]
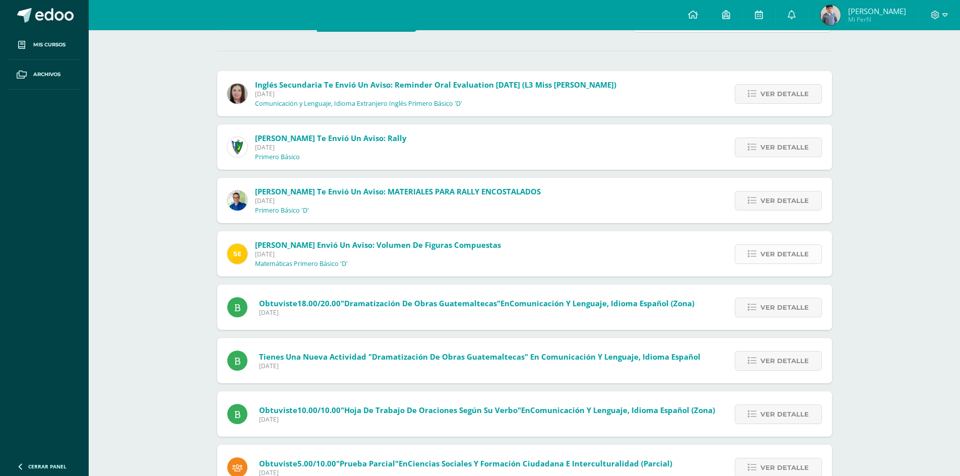
click at [756, 254] on icon at bounding box center [751, 254] width 9 height 9
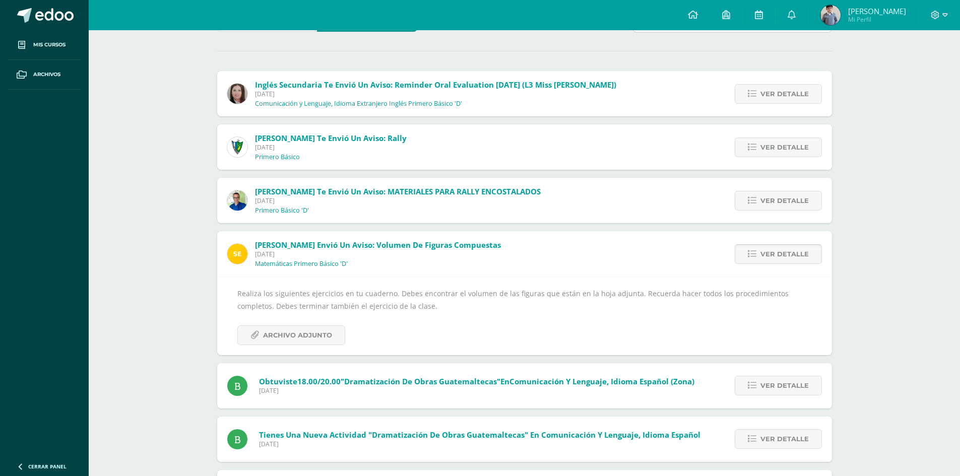
click at [756, 254] on icon at bounding box center [751, 254] width 9 height 9
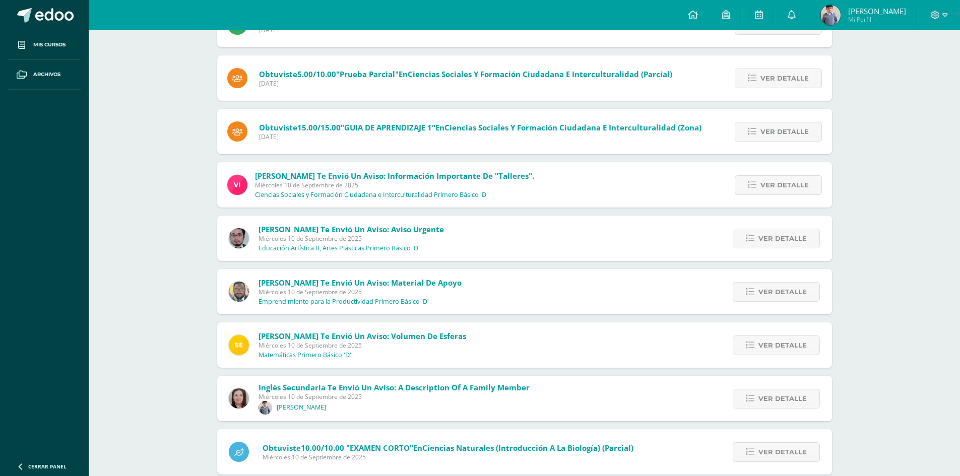
scroll to position [511, 0]
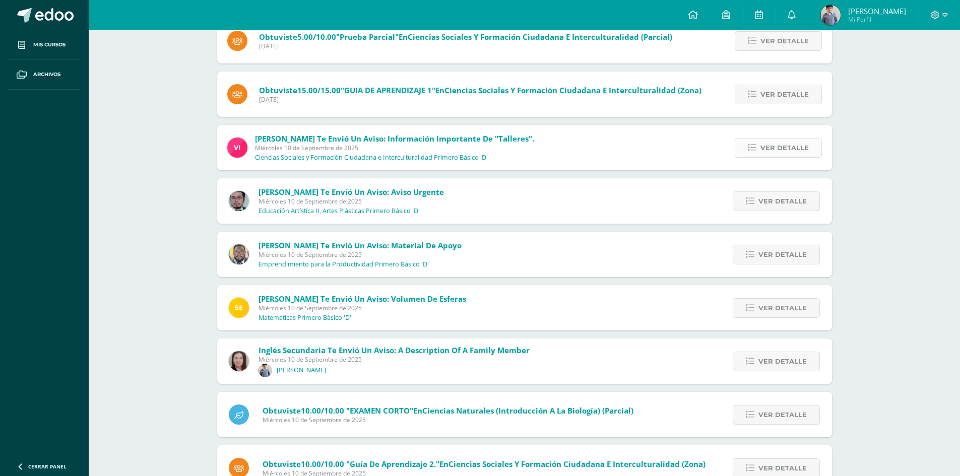
click at [751, 148] on icon at bounding box center [751, 148] width 9 height 9
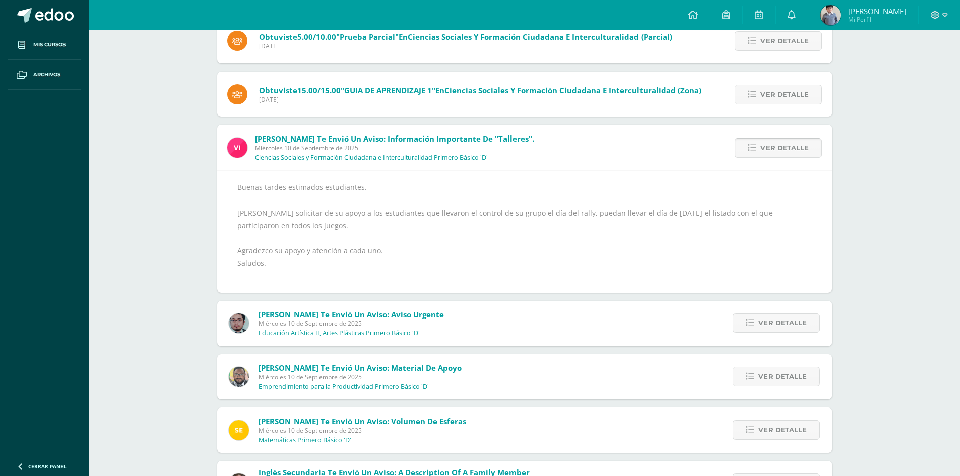
click at [751, 148] on icon at bounding box center [751, 148] width 9 height 9
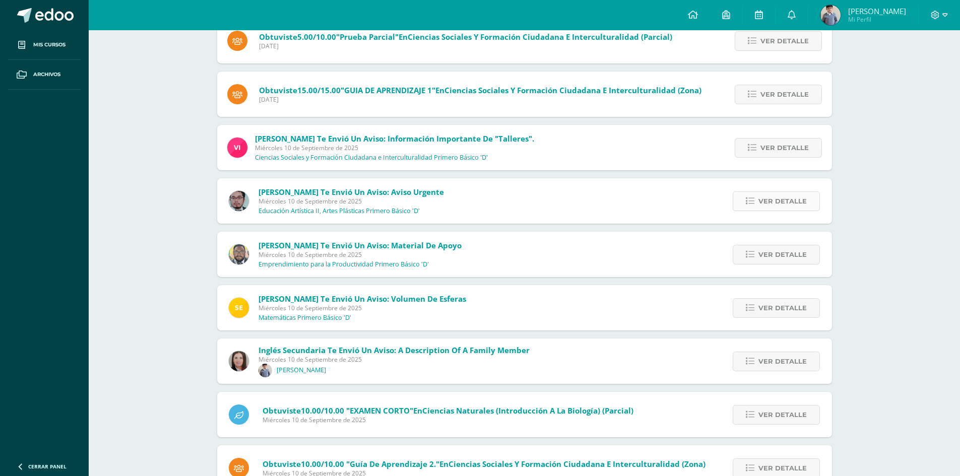
click at [754, 202] on icon at bounding box center [749, 201] width 9 height 9
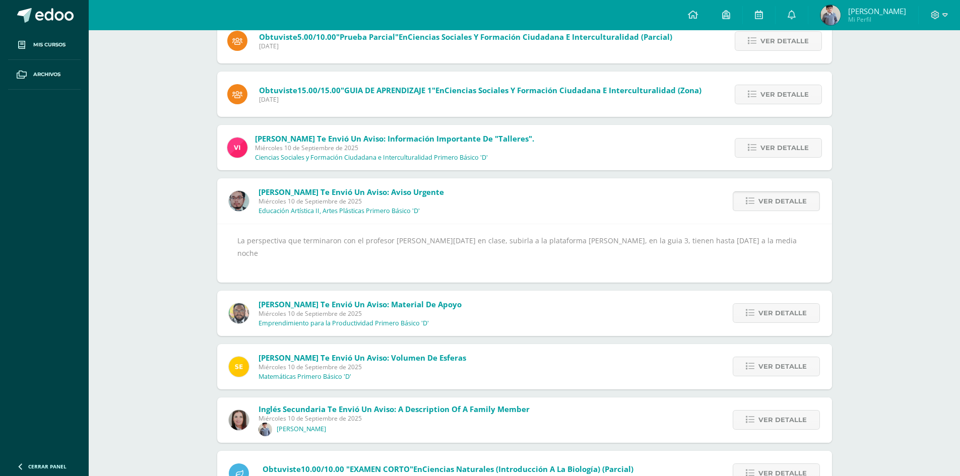
click at [754, 202] on icon at bounding box center [749, 201] width 9 height 9
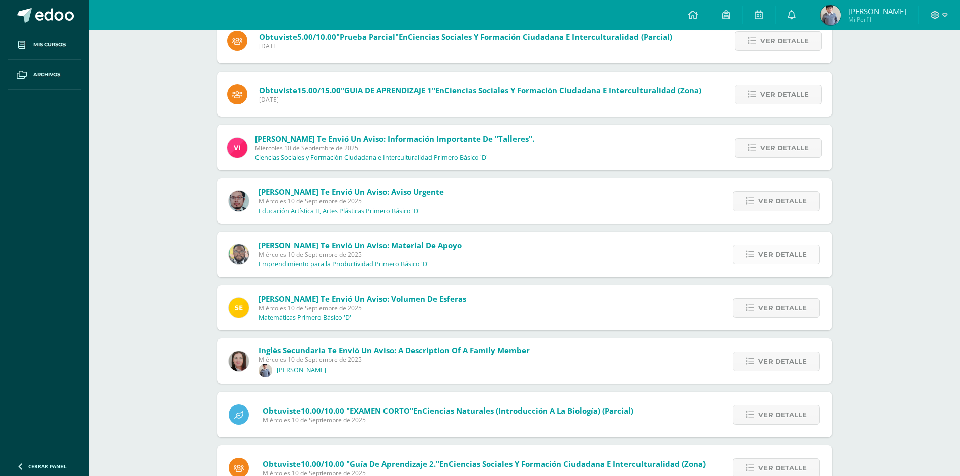
click at [749, 249] on link "Ver detalle" at bounding box center [775, 255] width 87 height 20
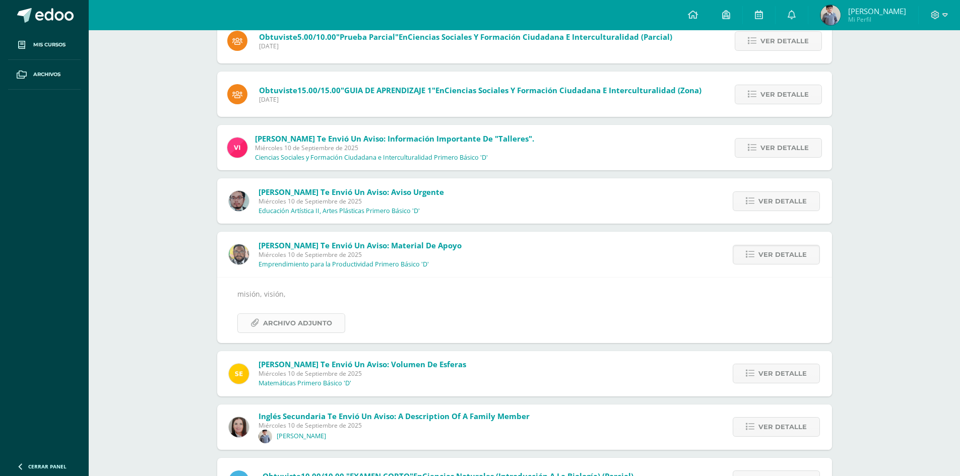
click at [294, 324] on span "Archivo Adjunto" at bounding box center [297, 323] width 69 height 19
click at [753, 255] on icon at bounding box center [749, 254] width 9 height 9
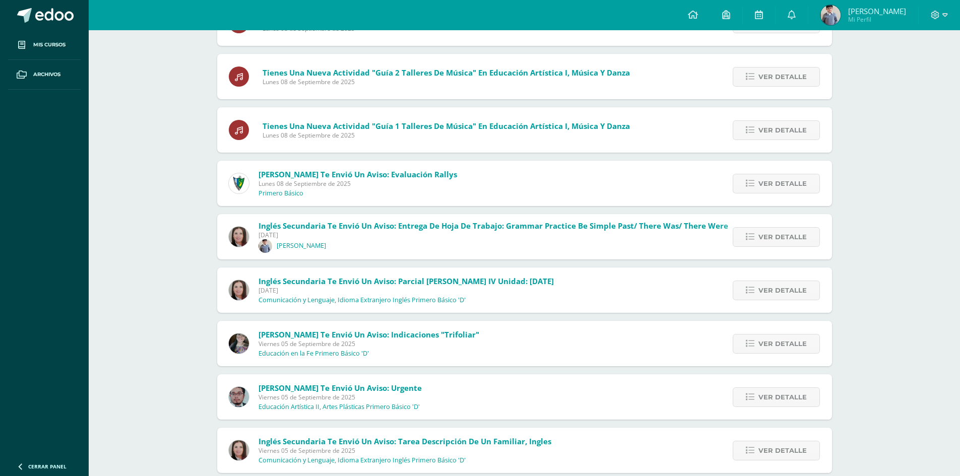
scroll to position [1982, 0]
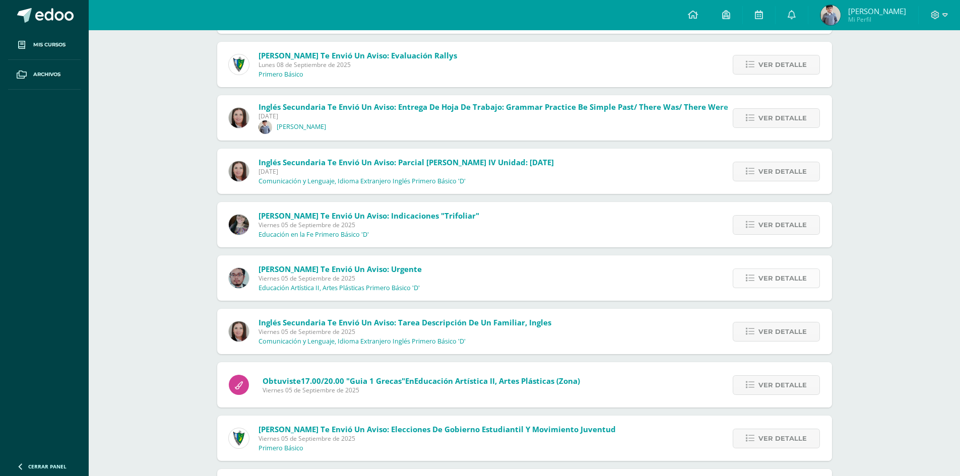
click at [754, 276] on icon at bounding box center [749, 278] width 9 height 9
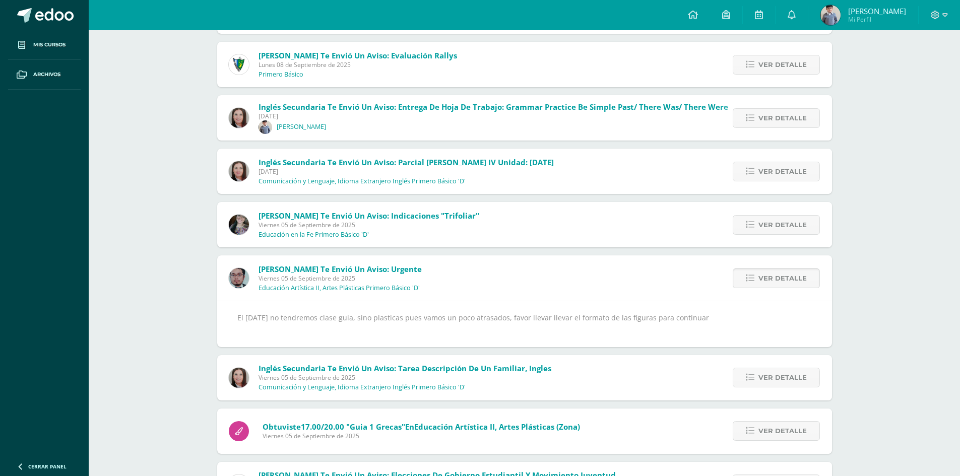
click at [754, 276] on icon at bounding box center [749, 278] width 9 height 9
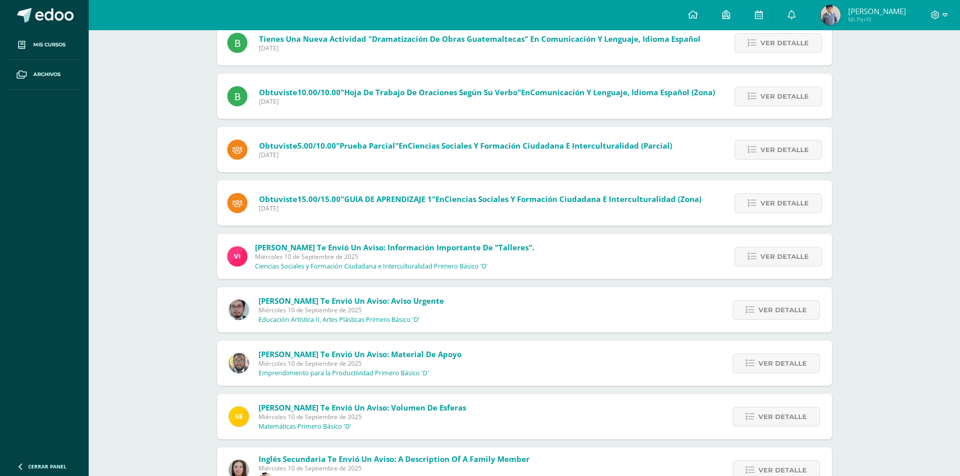
scroll to position [504, 0]
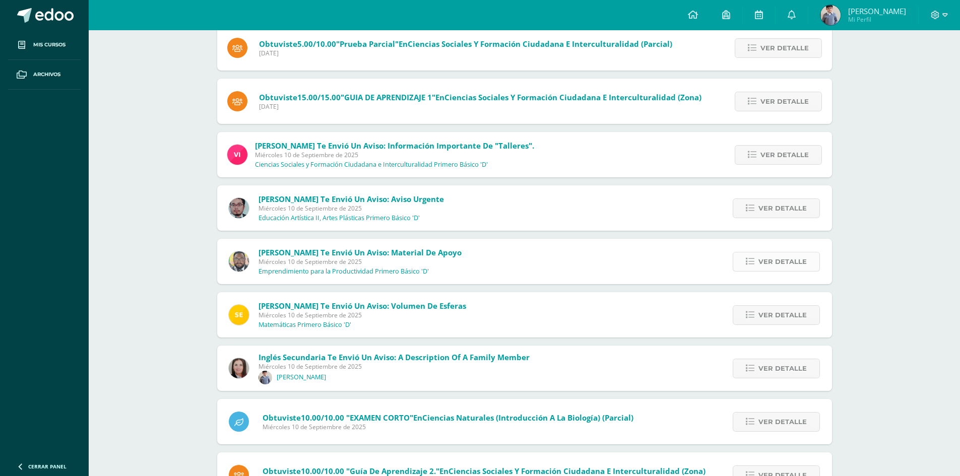
click at [752, 259] on icon at bounding box center [749, 261] width 9 height 9
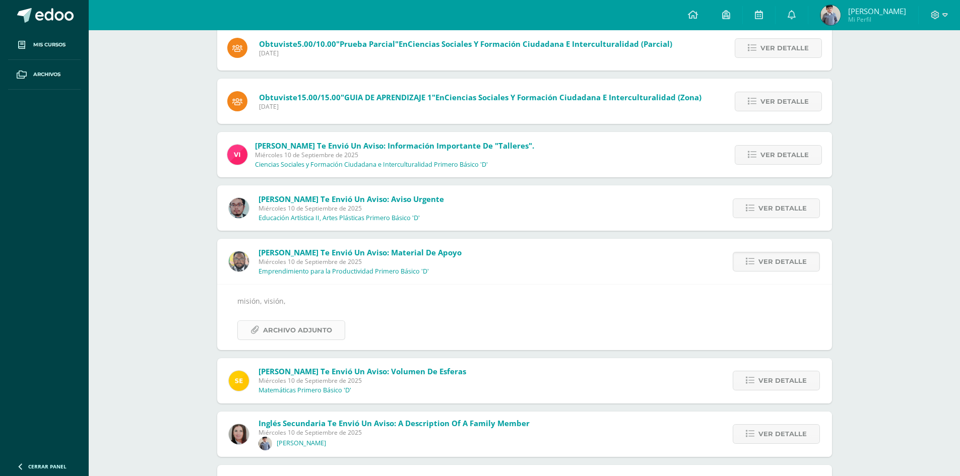
click at [305, 329] on span "Archivo Adjunto" at bounding box center [297, 330] width 69 height 19
